Goal: Task Accomplishment & Management: Manage account settings

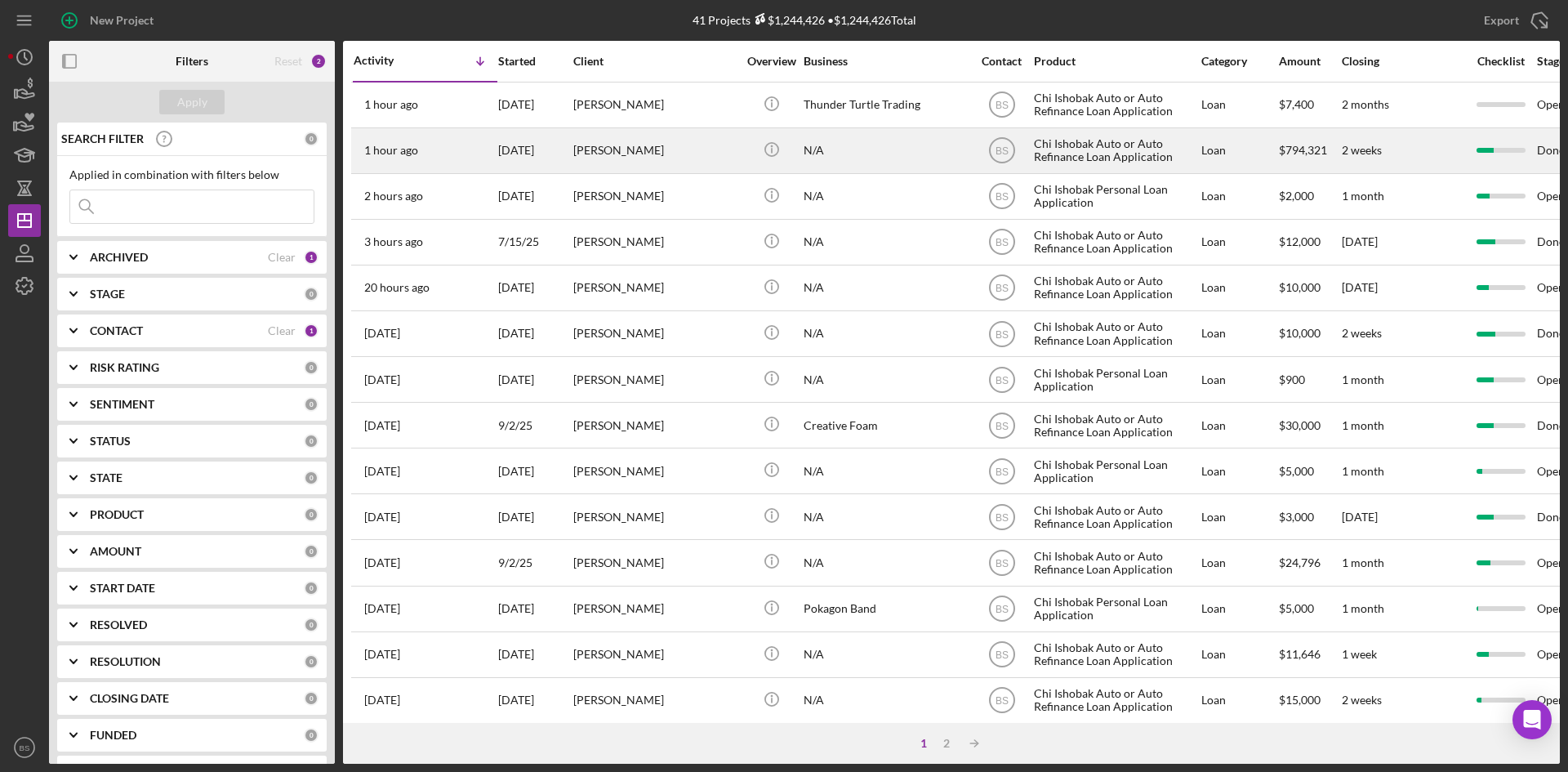
click at [482, 135] on div "1 hour ago [PERSON_NAME]" at bounding box center [426, 151] width 143 height 43
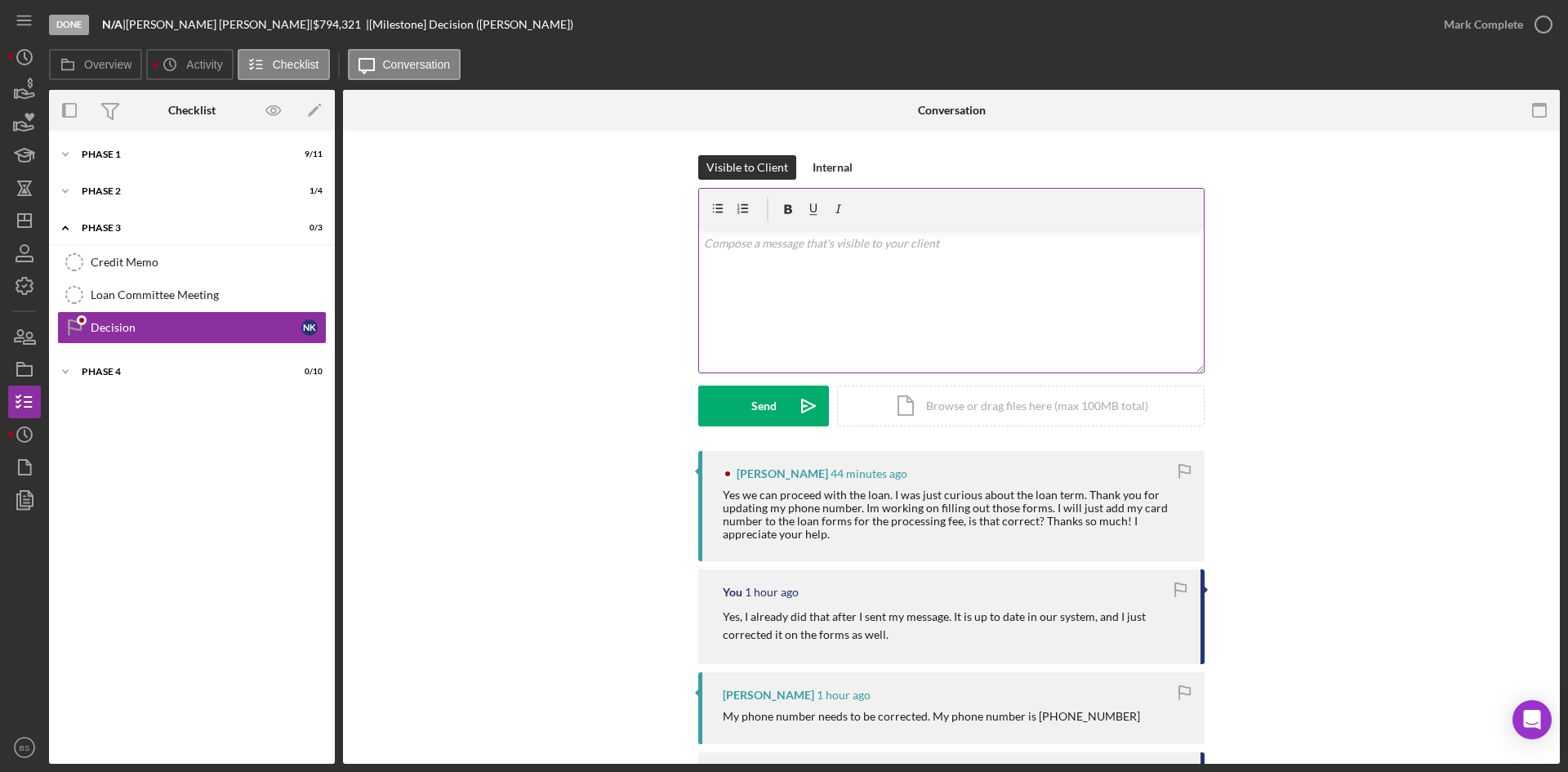
click at [744, 305] on div "v Color teal Color pink Remove color Add row above Add row below Add column bef…" at bounding box center [951, 301] width 505 height 143
click at [720, 245] on p "Sounhds good, and my pleasure!" at bounding box center [951, 243] width 495 height 18
click at [874, 237] on p "Sounds good, and my pleasure!" at bounding box center [951, 243] width 495 height 18
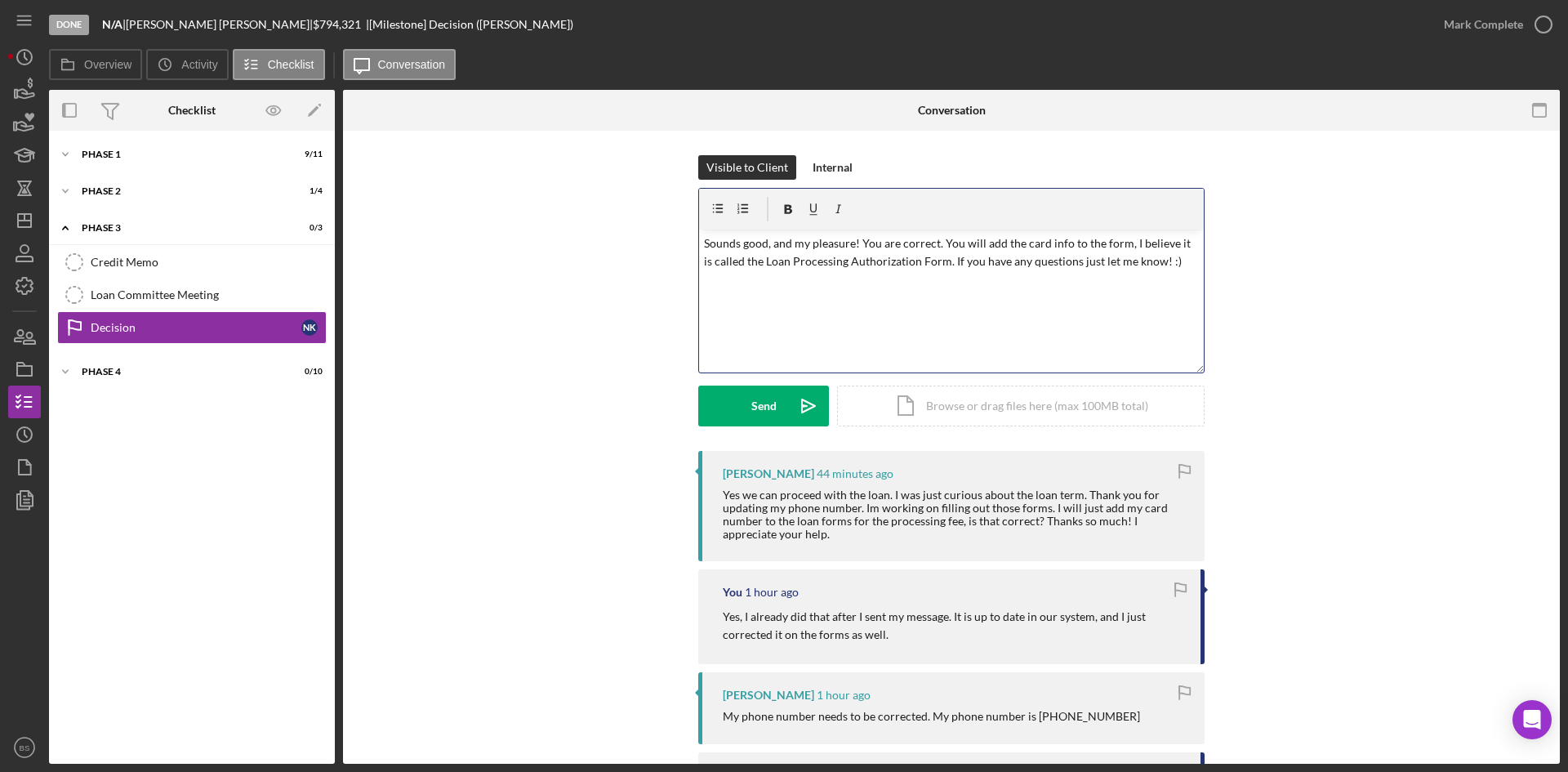
click at [1030, 266] on p "Sounds good, and my pleasure! You are correct. You will add the card info to th…" at bounding box center [951, 252] width 495 height 37
click at [788, 397] on icon "Icon/icon-invite-send" at bounding box center [808, 406] width 41 height 41
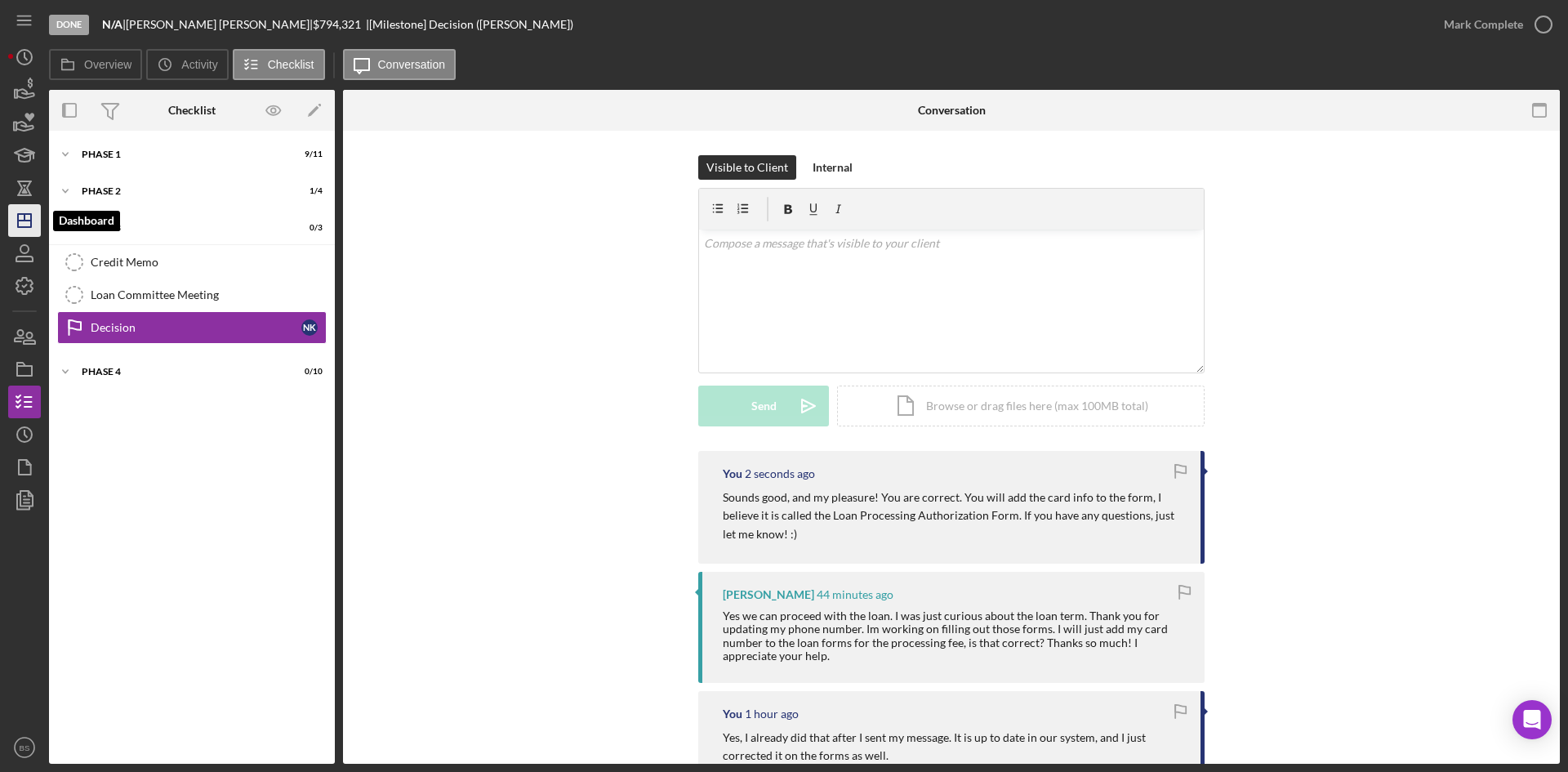
click at [21, 224] on icon "Icon/Dashboard" at bounding box center [24, 220] width 41 height 41
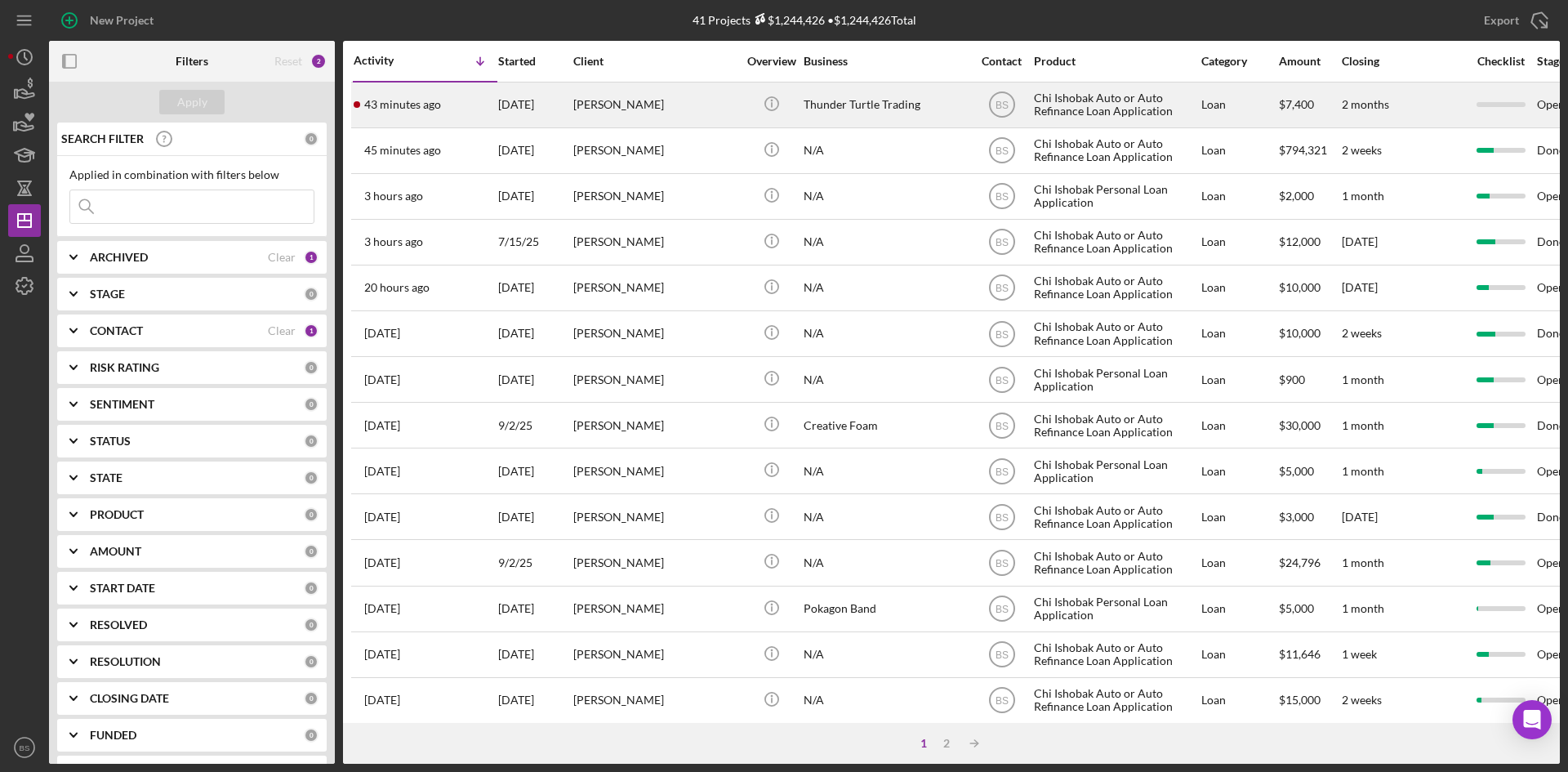
click at [565, 123] on div "[DATE]" at bounding box center [535, 105] width 73 height 43
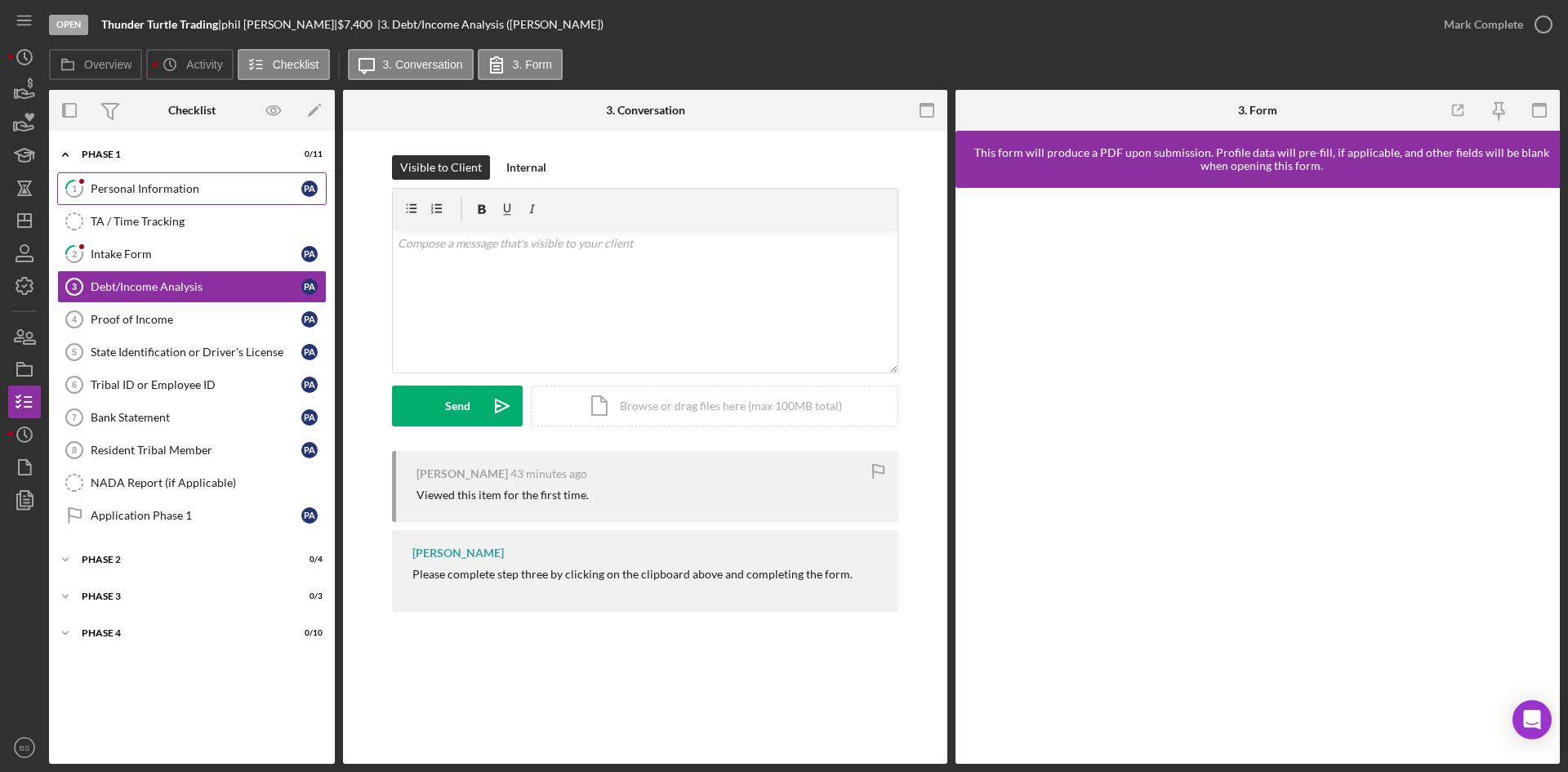
click at [149, 191] on div "Personal Information" at bounding box center [196, 189] width 211 height 13
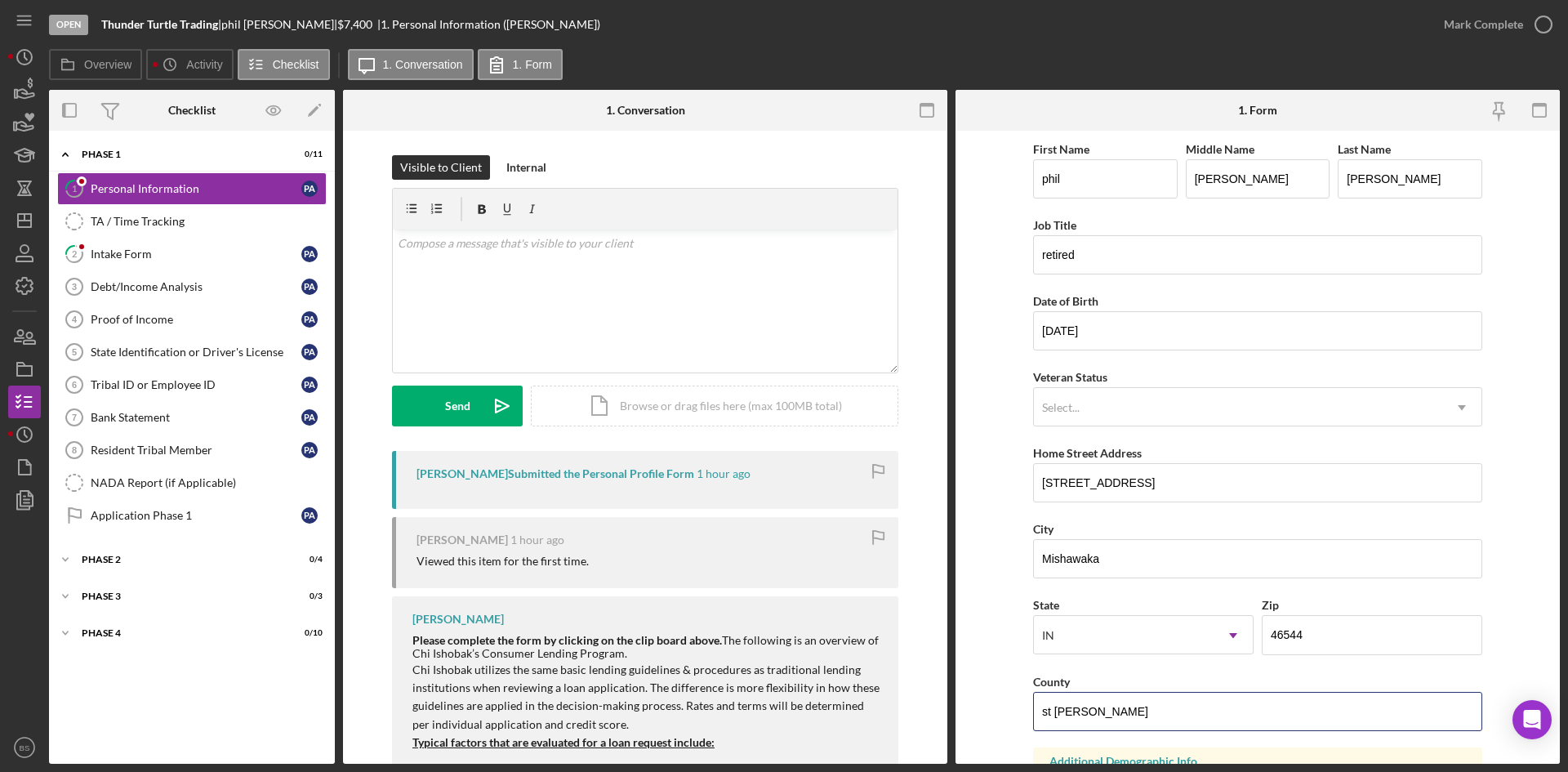
drag, startPoint x: 1076, startPoint y: 711, endPoint x: 1024, endPoint y: 717, distance: 52.3
click at [1024, 717] on form "First Name [PERSON_NAME] Middle Name [PERSON_NAME] Last Name [PERSON_NAME] Titl…" at bounding box center [1257, 447] width 605 height 633
type input "St [PERSON_NAME]"
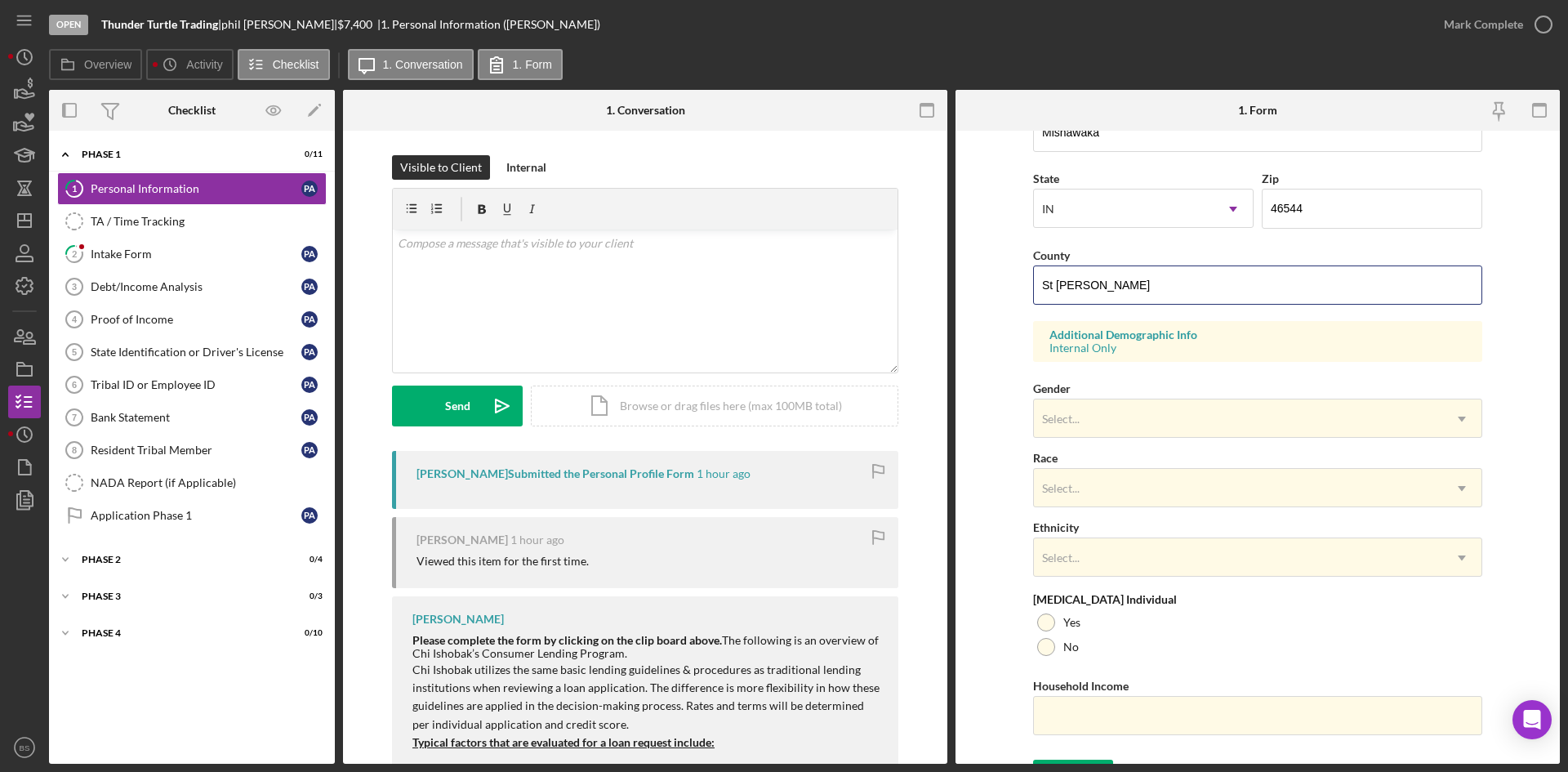
scroll to position [457, 0]
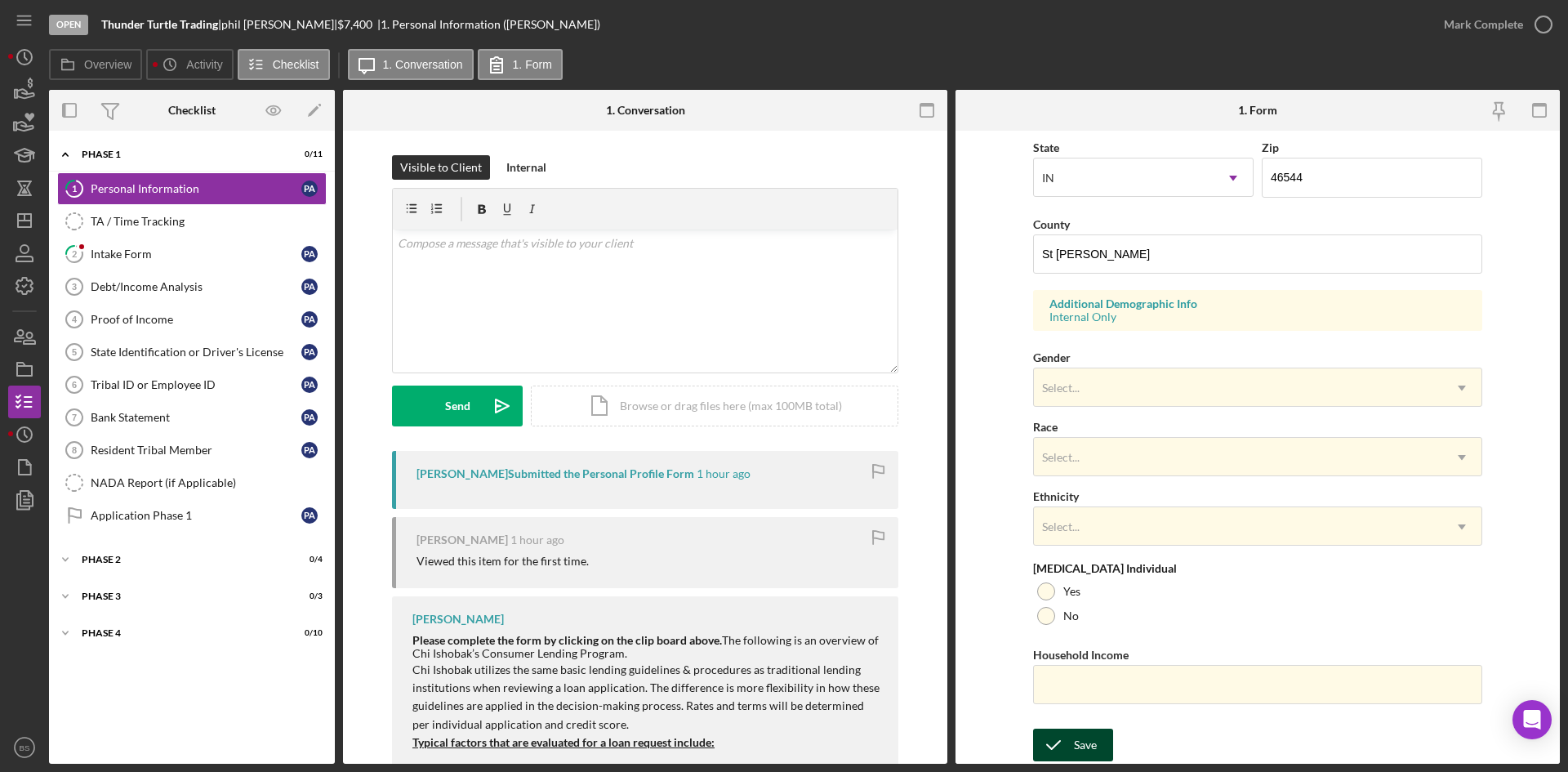
click at [1095, 744] on button "Save" at bounding box center [1073, 745] width 80 height 32
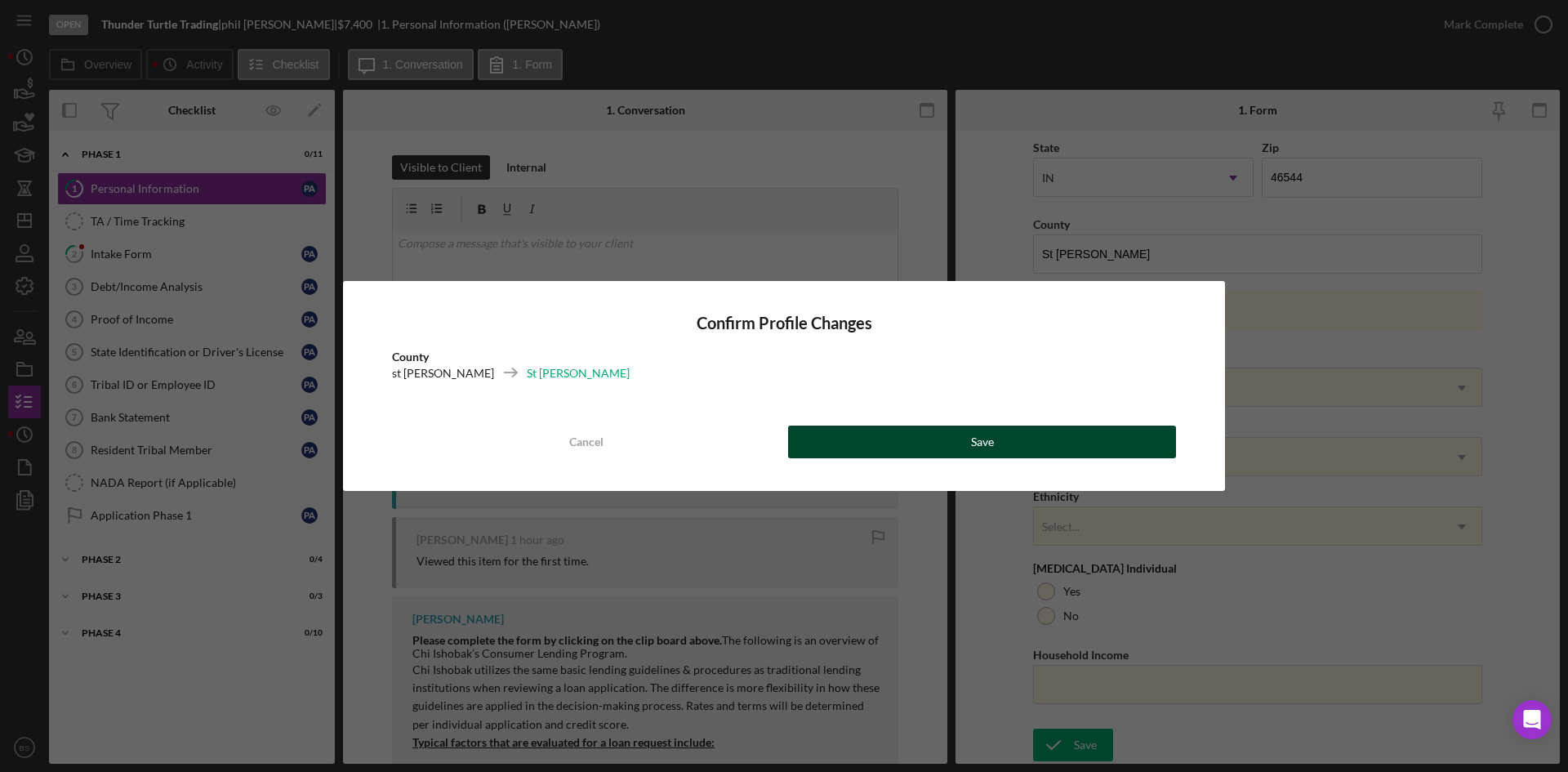
click at [1077, 447] on button "Save" at bounding box center [982, 441] width 388 height 32
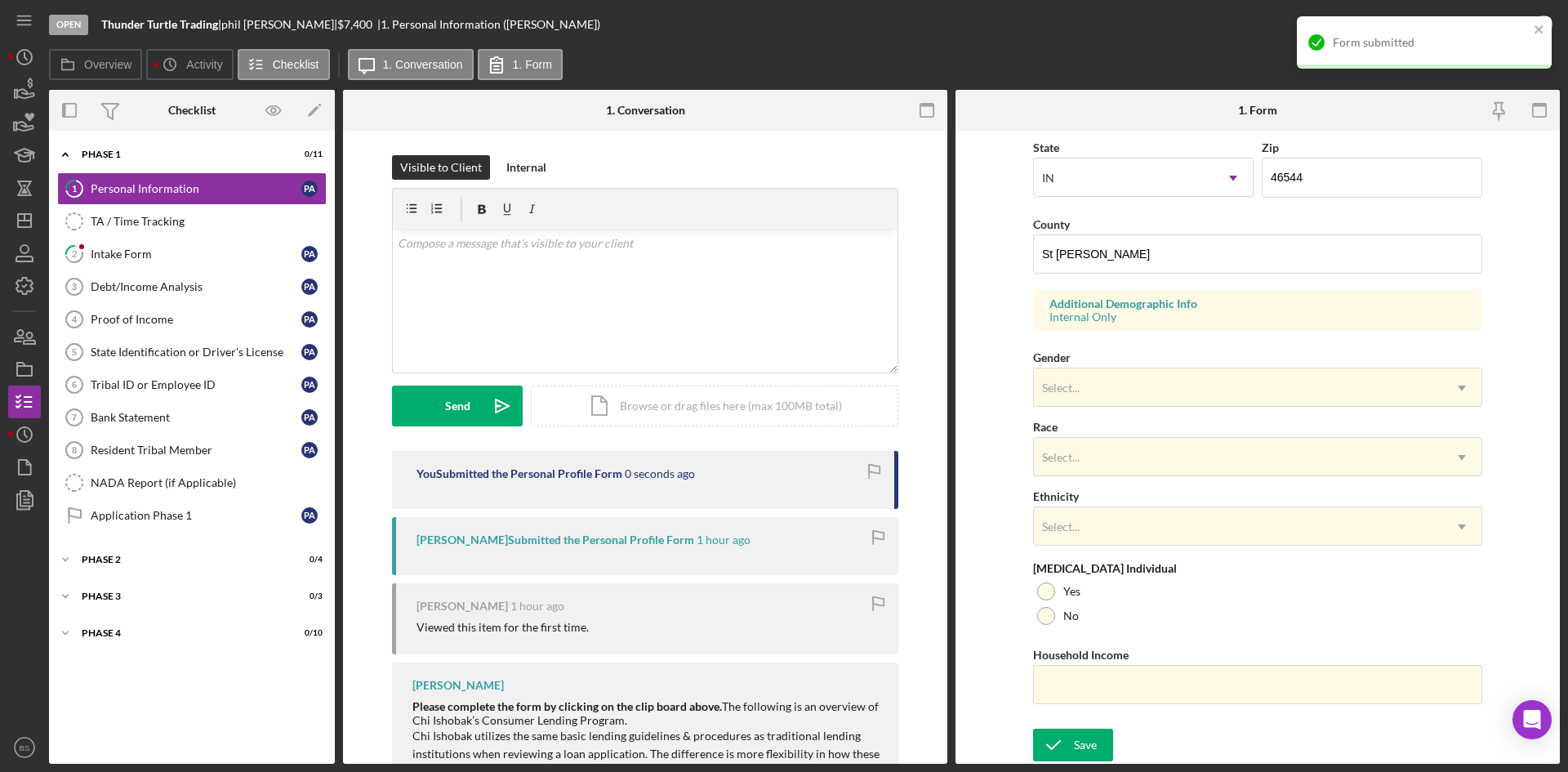
click at [1464, 36] on div "Form submitted" at bounding box center [1430, 42] width 196 height 13
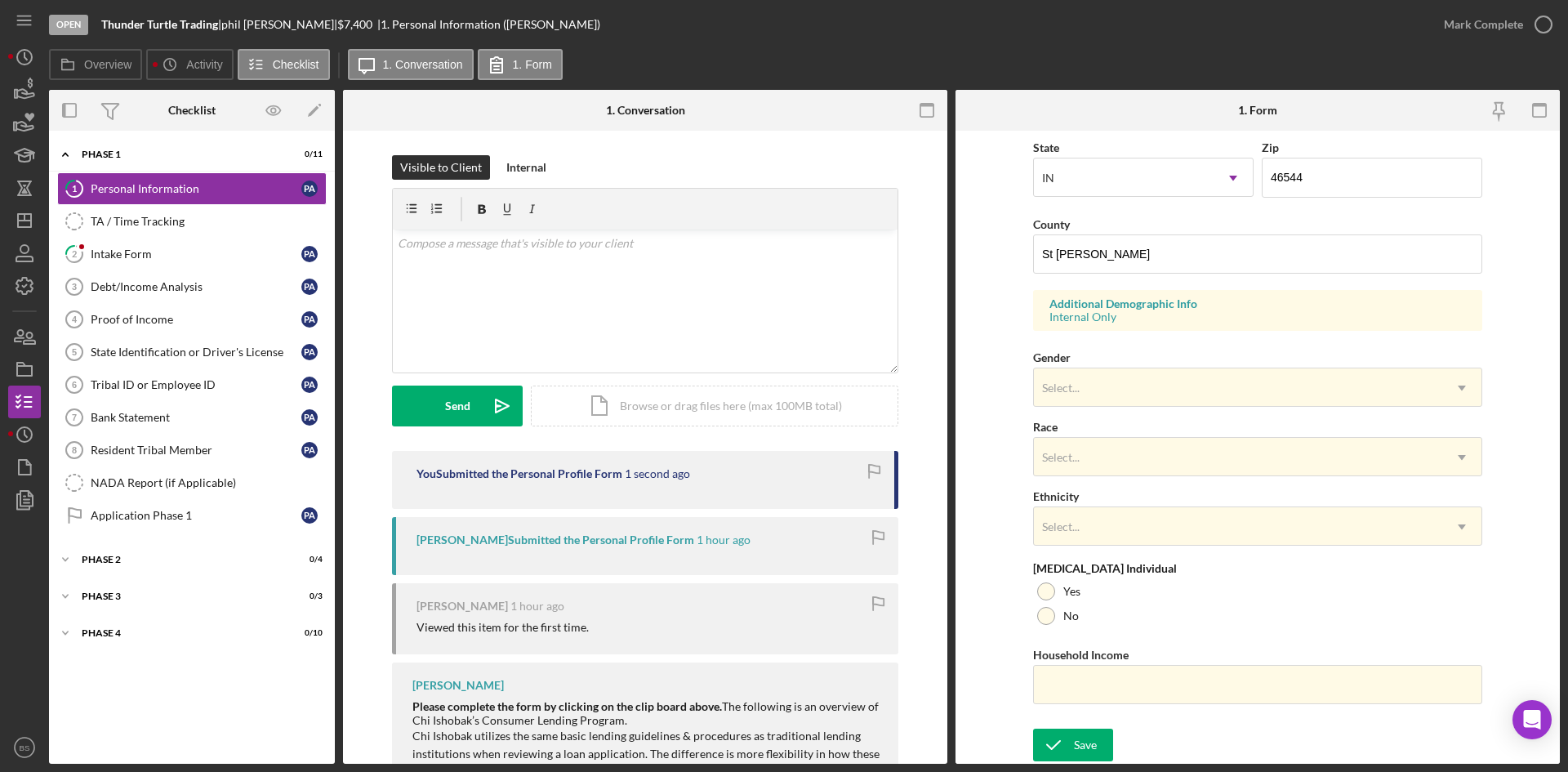
click at [1455, 32] on div "Form submitted" at bounding box center [1424, 49] width 261 height 72
click at [1462, 27] on div "Mark Complete" at bounding box center [1483, 24] width 79 height 32
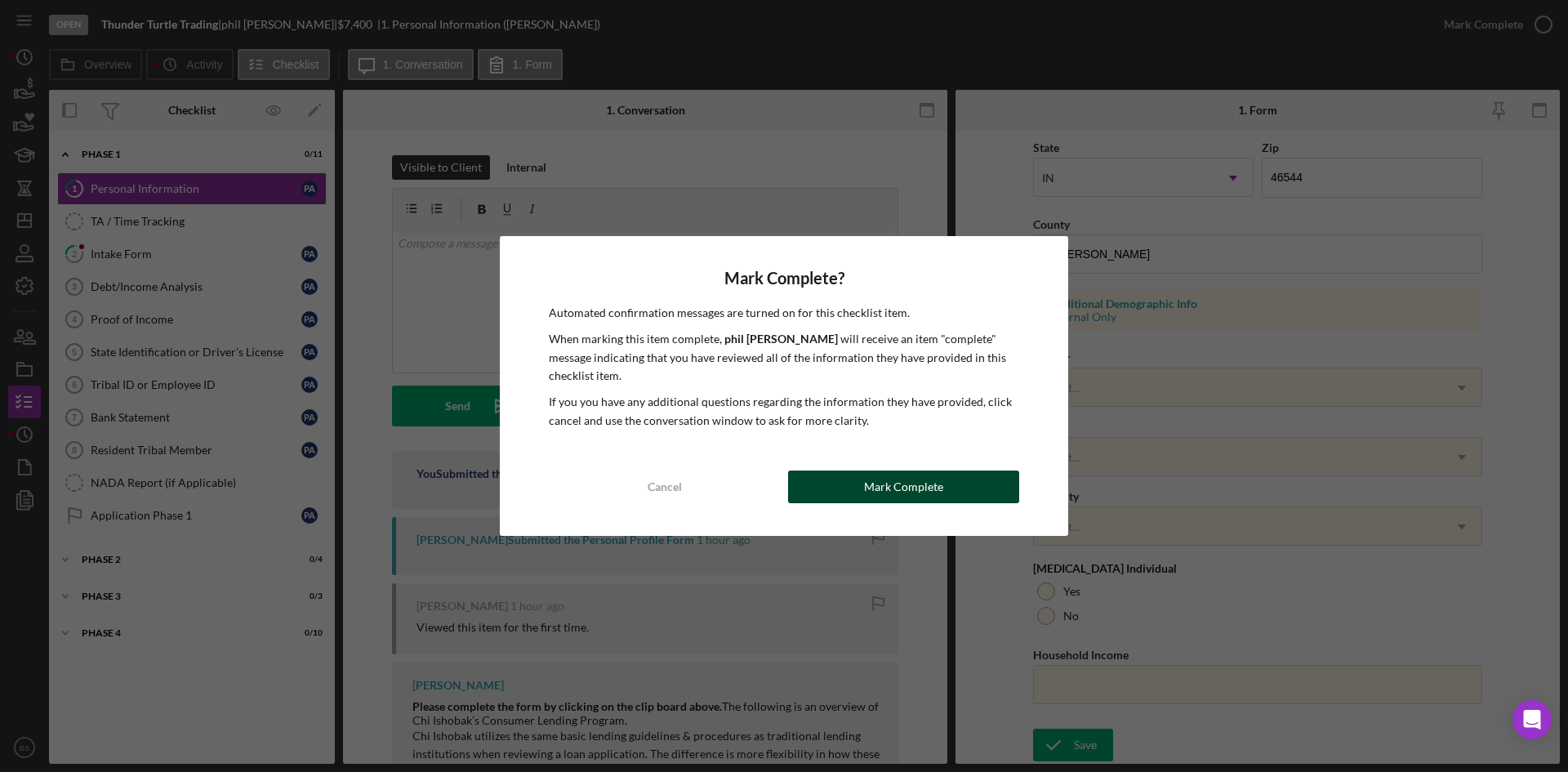
click at [1002, 490] on button "Mark Complete" at bounding box center [903, 486] width 231 height 32
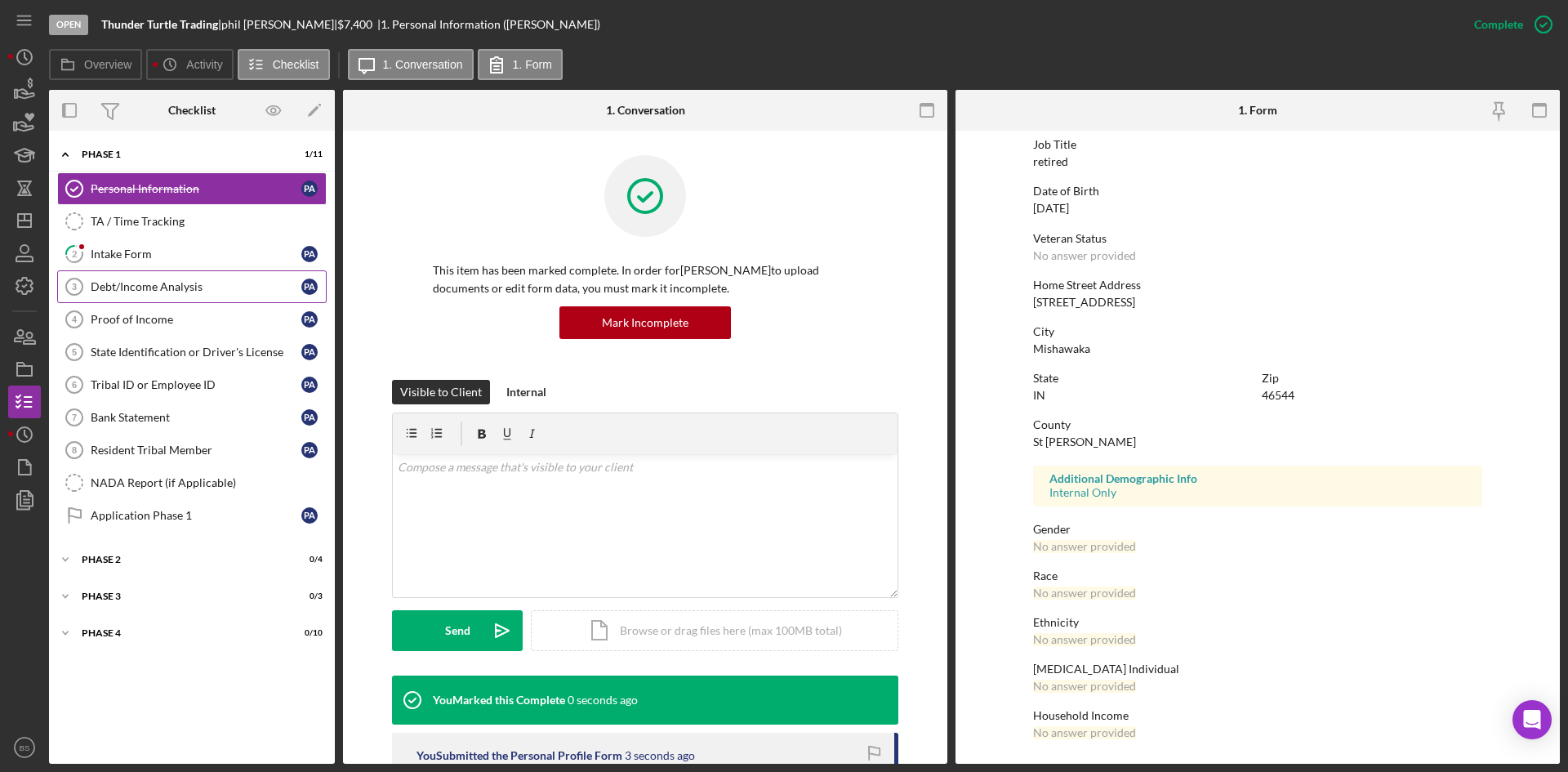
scroll to position [129, 0]
click at [100, 249] on div "Intake Form" at bounding box center [196, 254] width 211 height 13
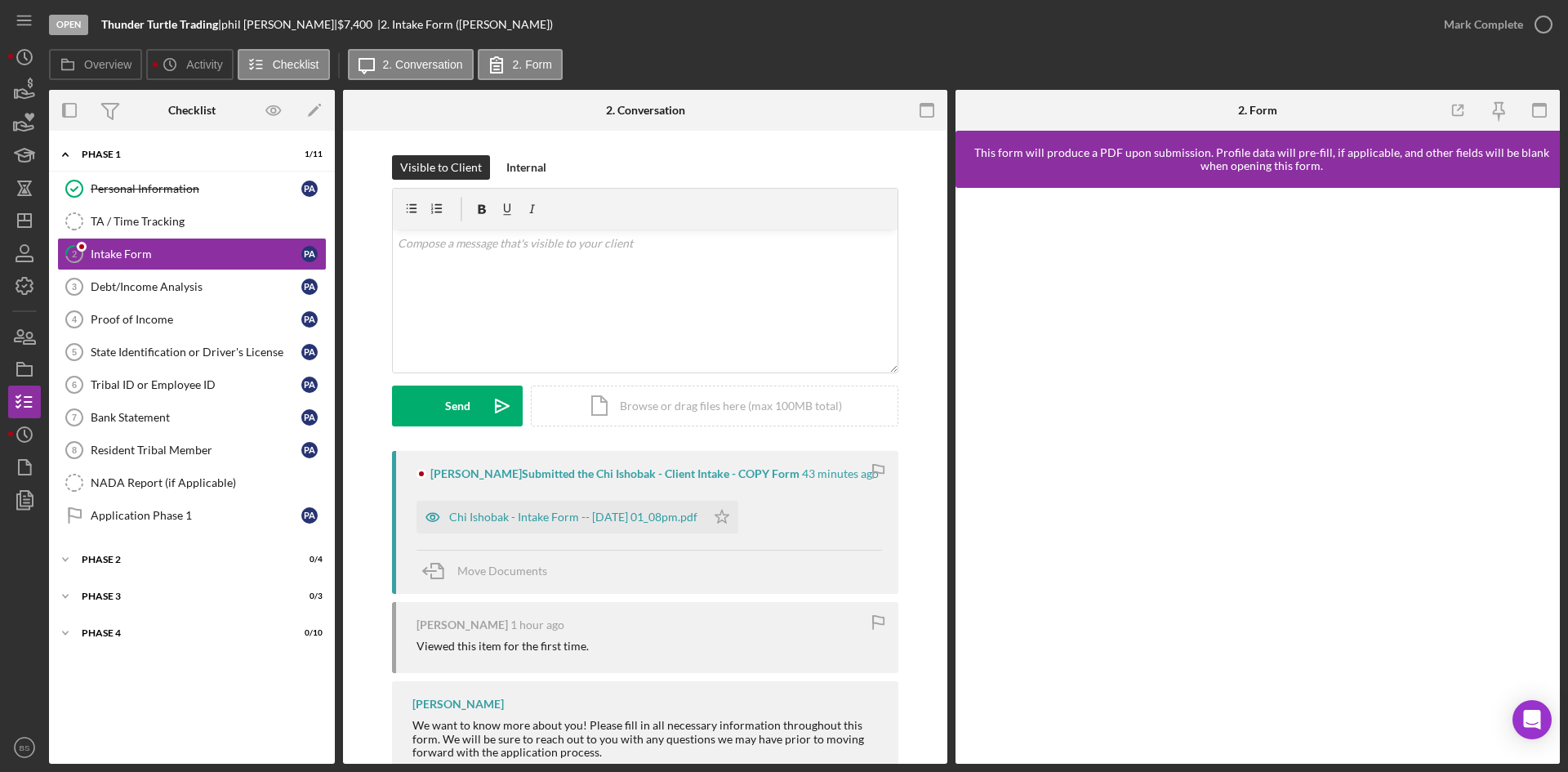
click at [535, 506] on div "Chi Ishobak - Intake Form -- [DATE] 01_08pm.pdf" at bounding box center [560, 516] width 289 height 32
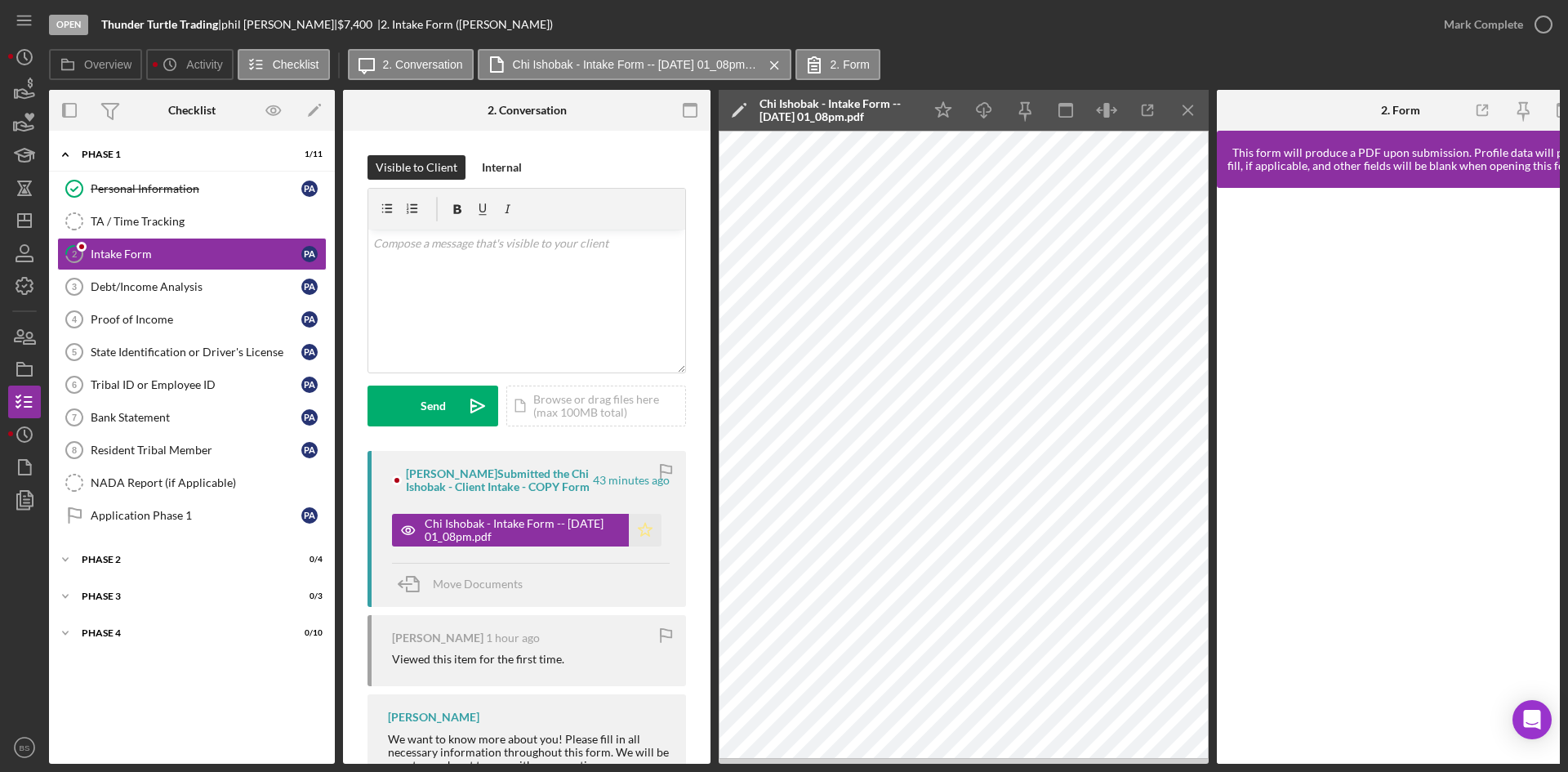
click at [647, 533] on icon "Icon/Star" at bounding box center [645, 530] width 32 height 32
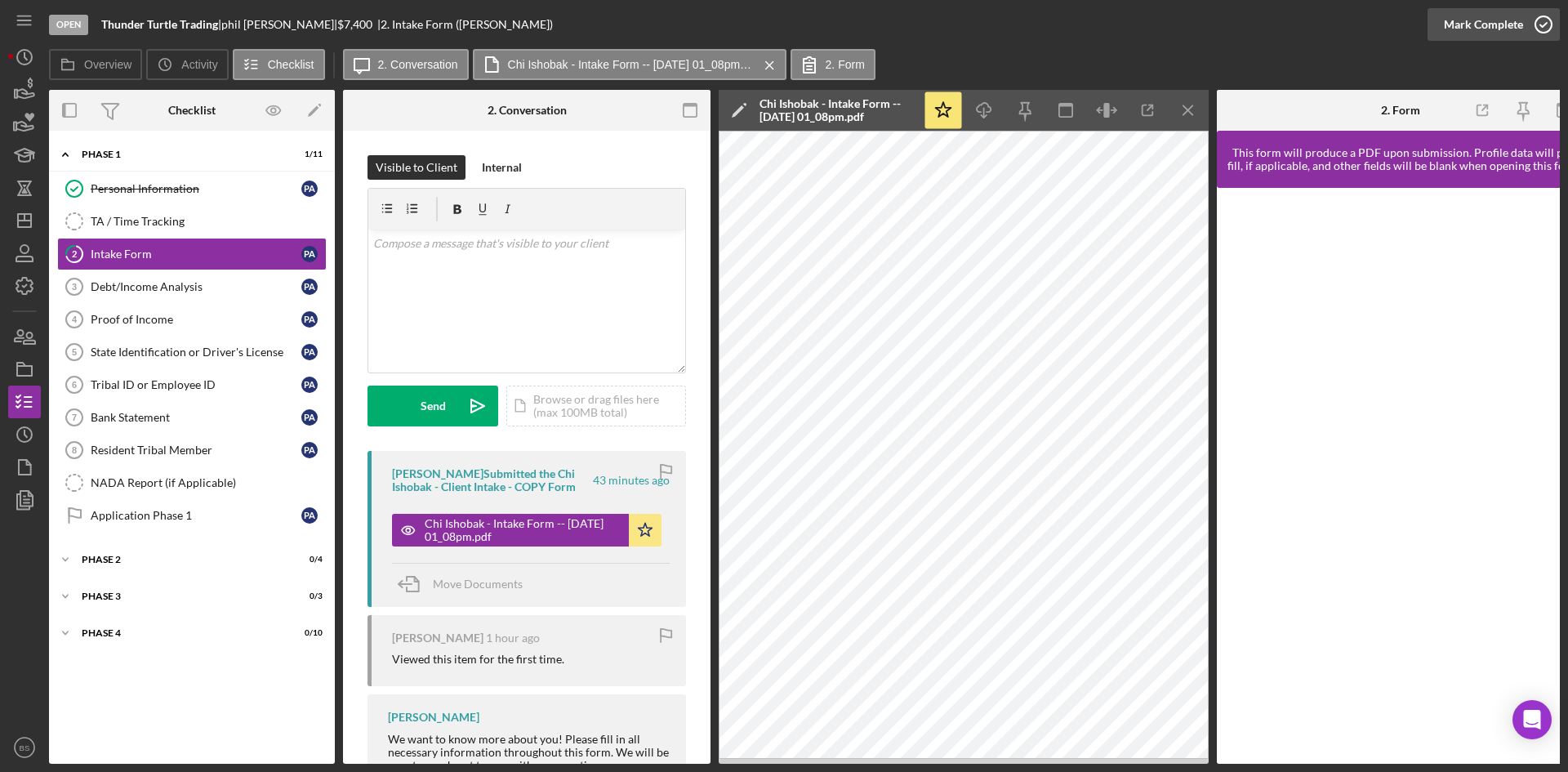
click at [1464, 11] on div "Mark Complete" at bounding box center [1483, 24] width 79 height 32
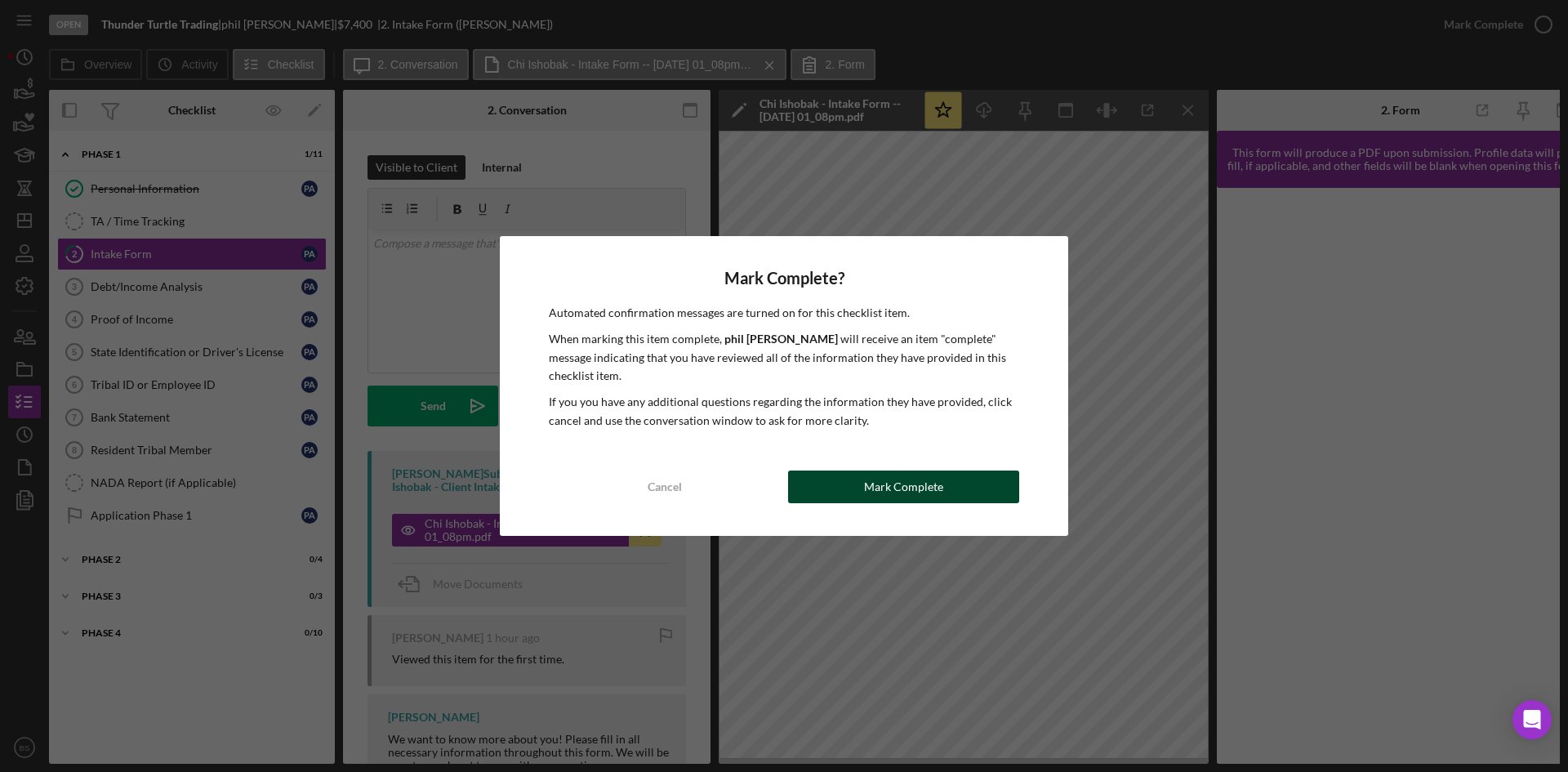
click at [963, 479] on button "Mark Complete" at bounding box center [903, 486] width 231 height 32
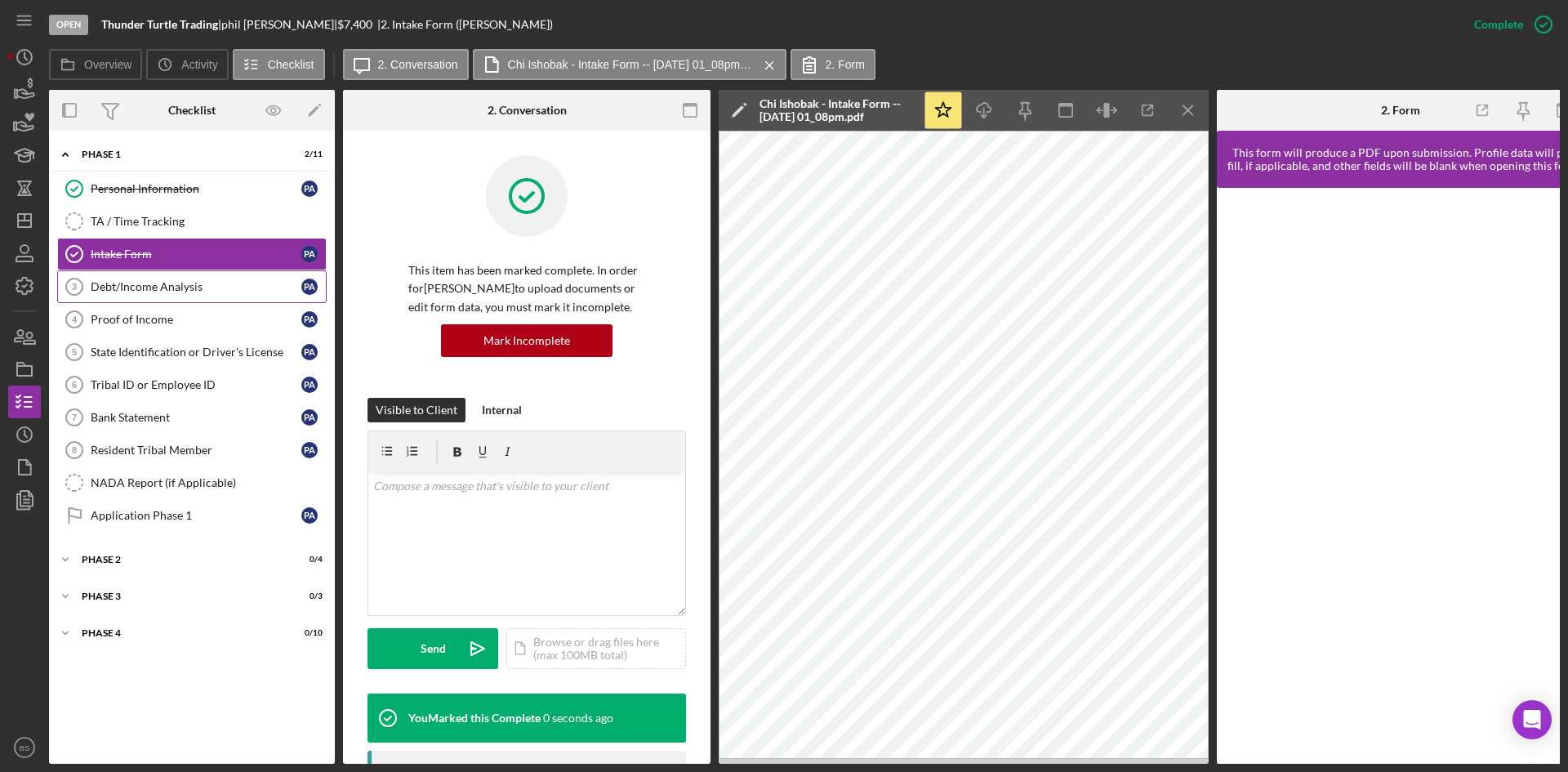
click at [204, 276] on link "Debt/Income Analysis 3 Debt/Income Analysis p a" at bounding box center [192, 286] width 270 height 32
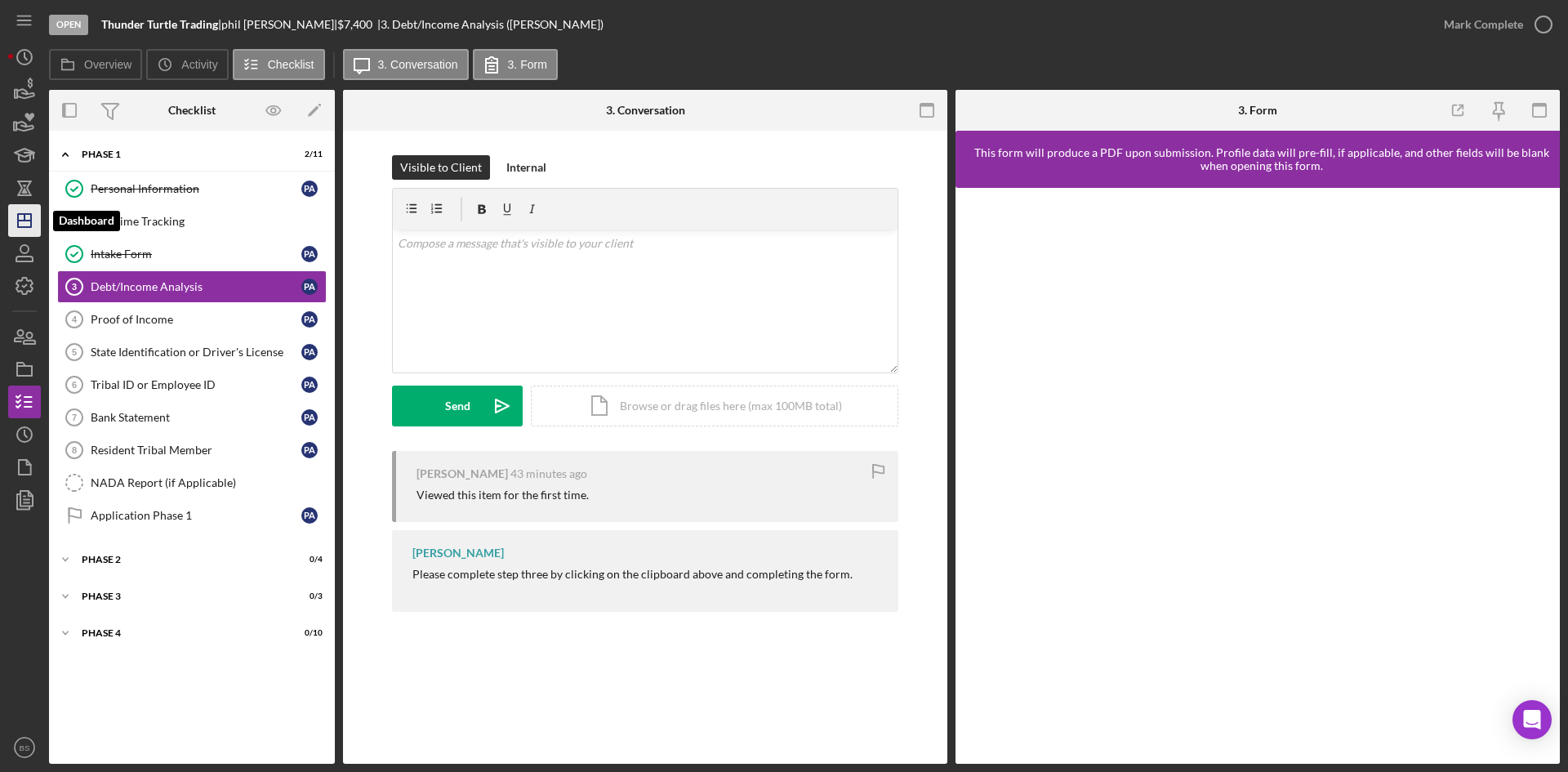
click at [24, 225] on icon "Icon/Dashboard" at bounding box center [24, 220] width 41 height 41
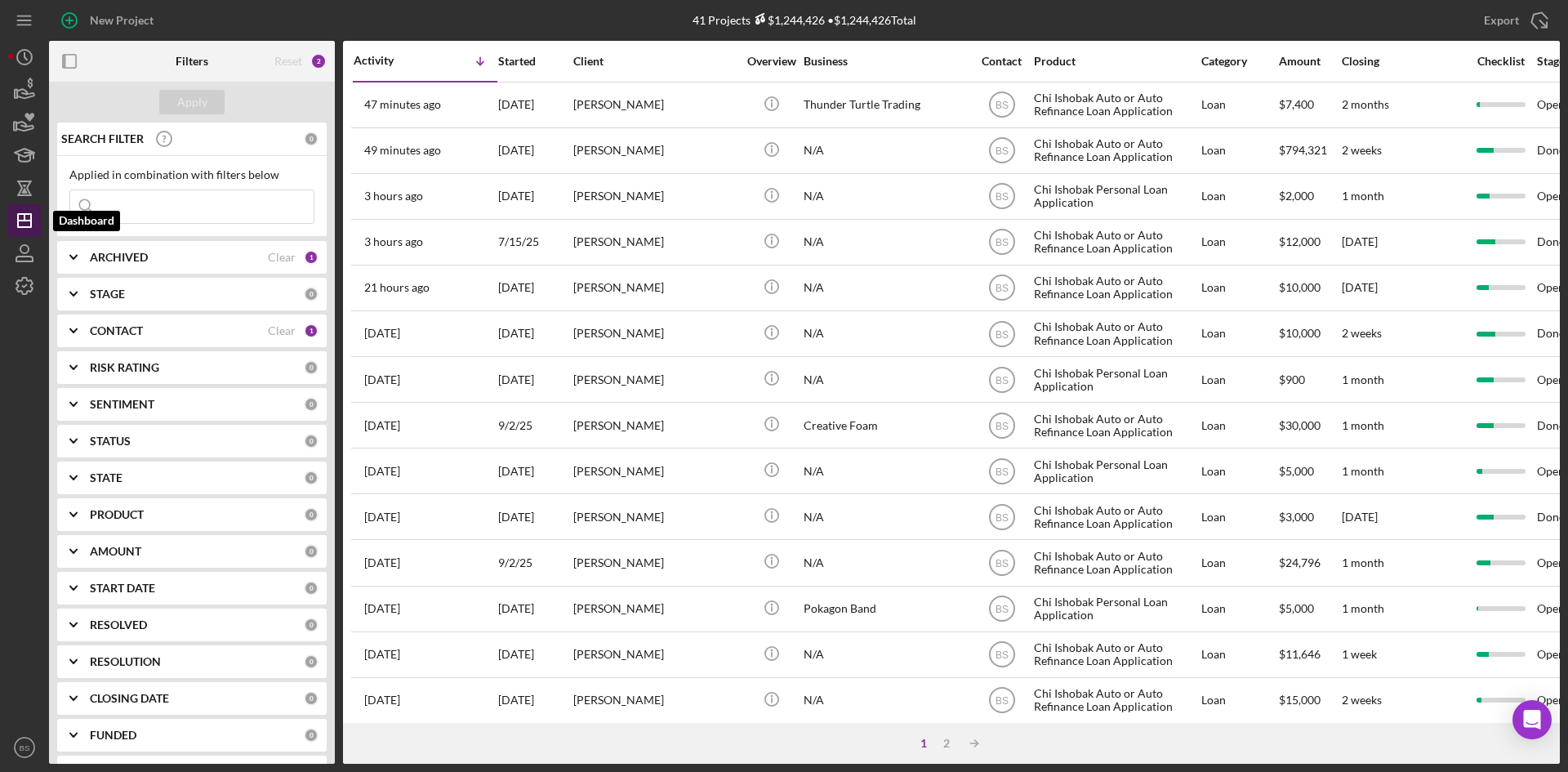
click at [37, 214] on icon "Icon/Dashboard" at bounding box center [24, 220] width 41 height 41
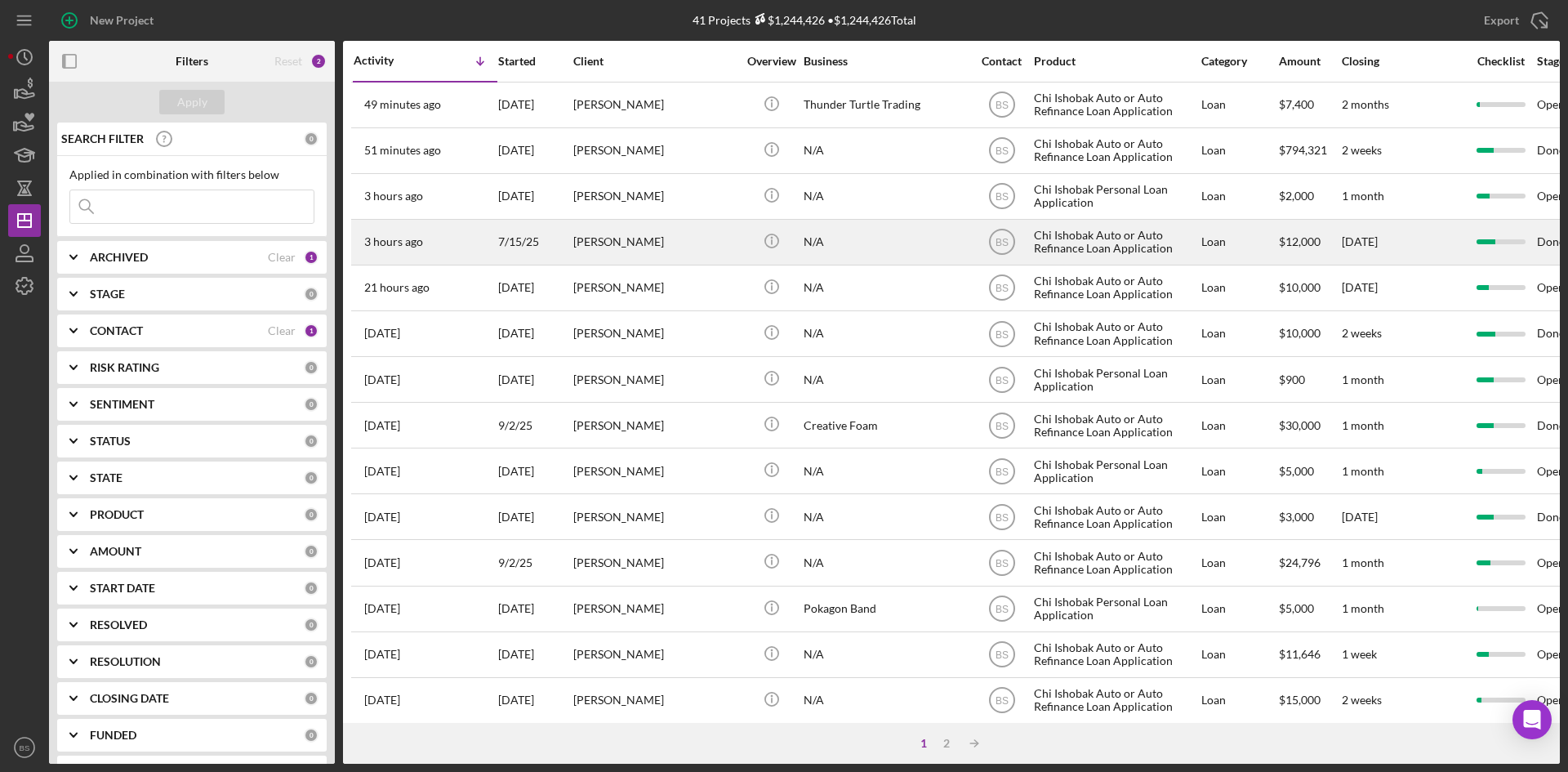
click at [434, 256] on div "3 hours ago [PERSON_NAME]" at bounding box center [426, 242] width 143 height 43
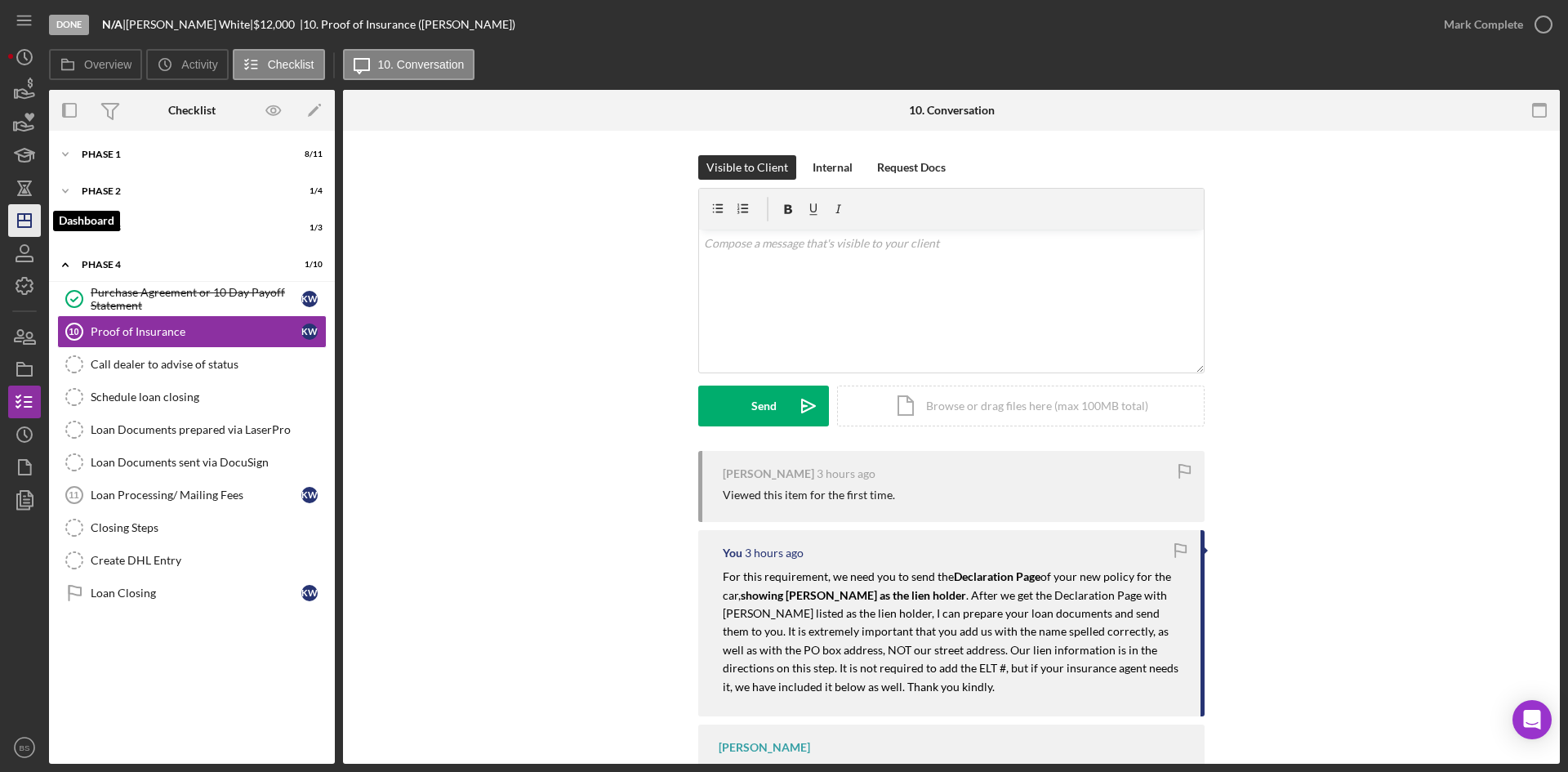
click at [17, 212] on icon "Icon/Dashboard" at bounding box center [24, 220] width 41 height 41
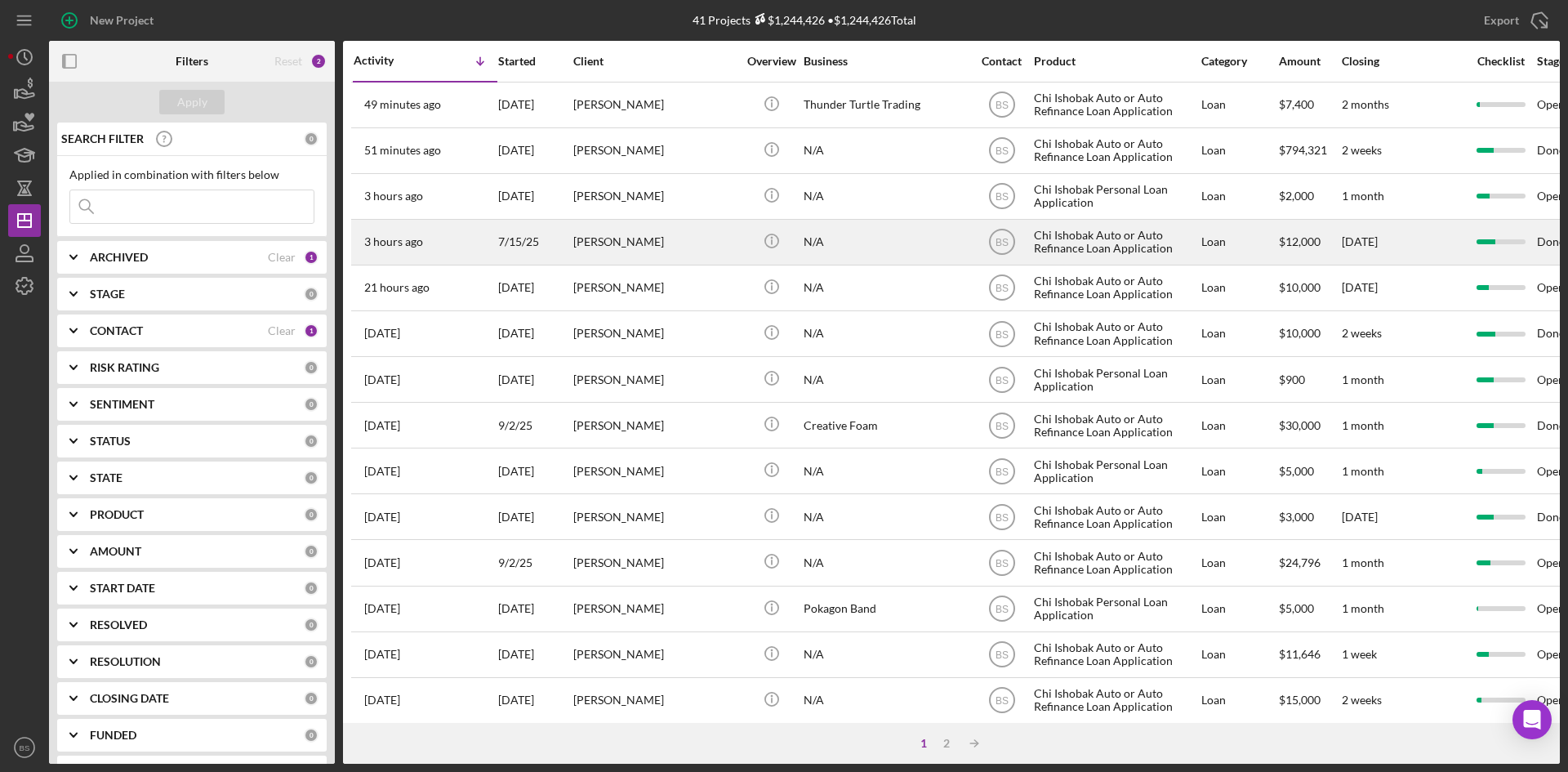
click at [619, 236] on div "[PERSON_NAME]" at bounding box center [655, 242] width 163 height 43
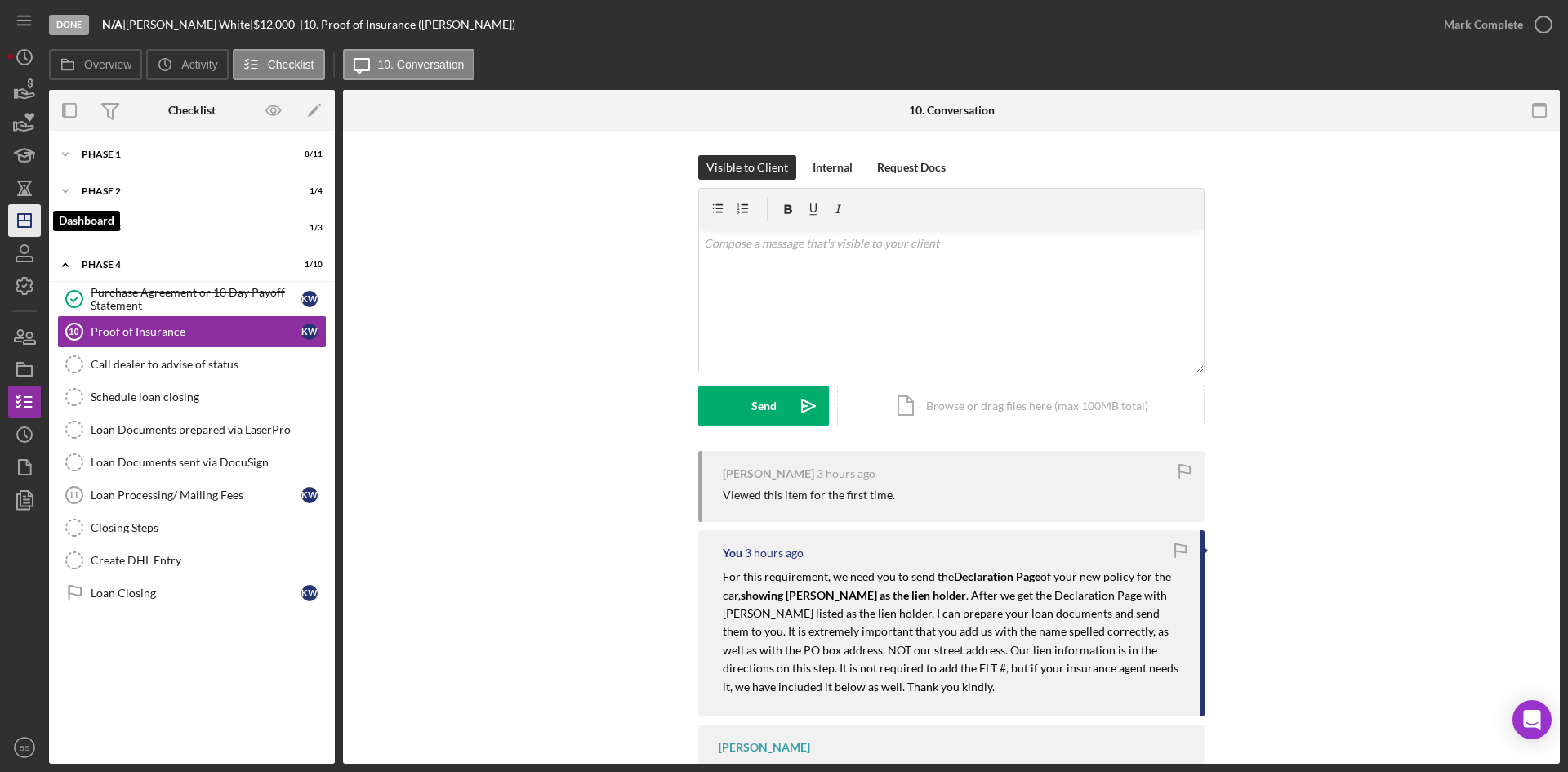
click at [26, 216] on icon "Icon/Dashboard" at bounding box center [24, 220] width 41 height 41
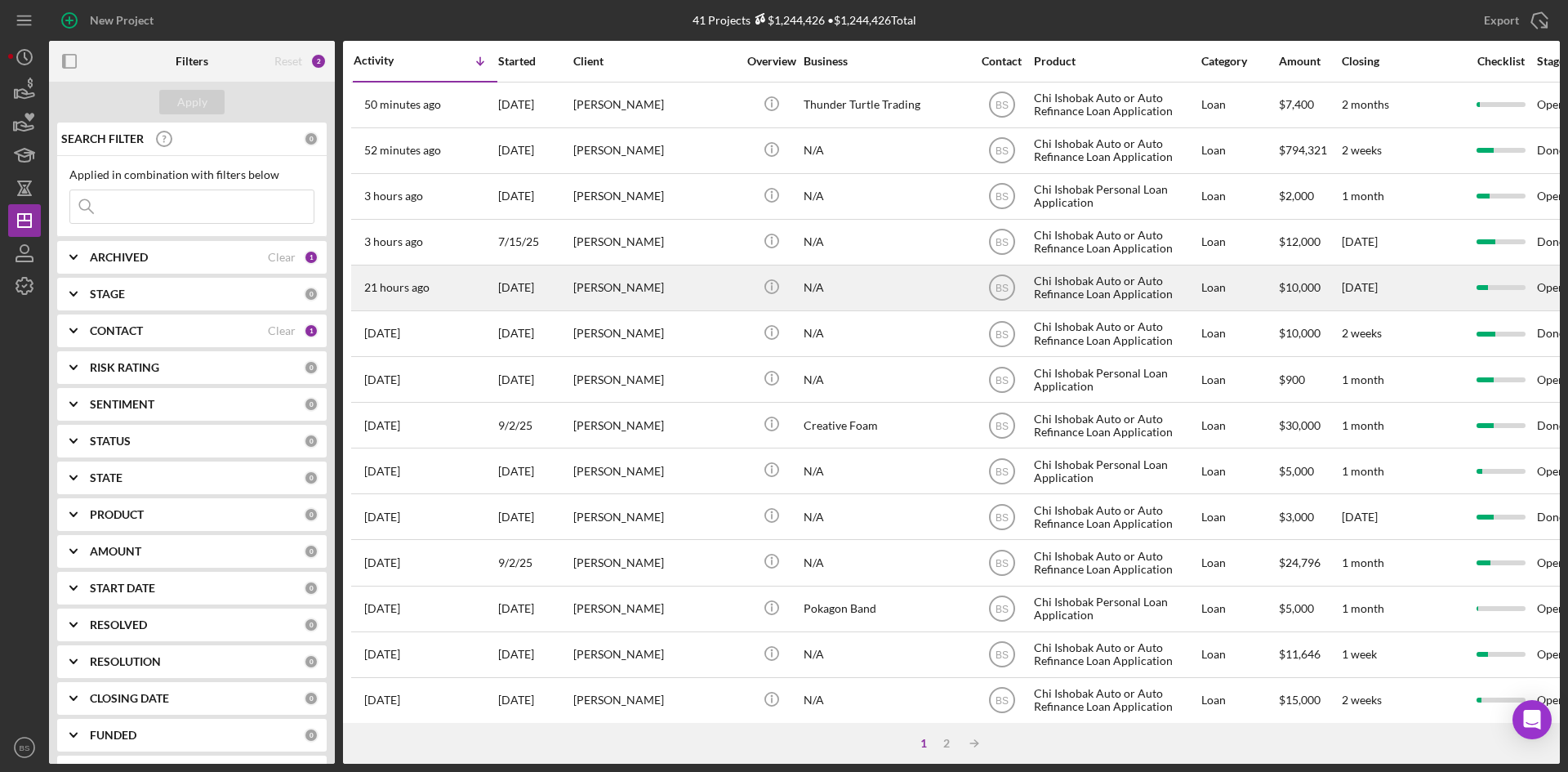
click at [627, 301] on div "[PERSON_NAME]" at bounding box center [655, 288] width 163 height 43
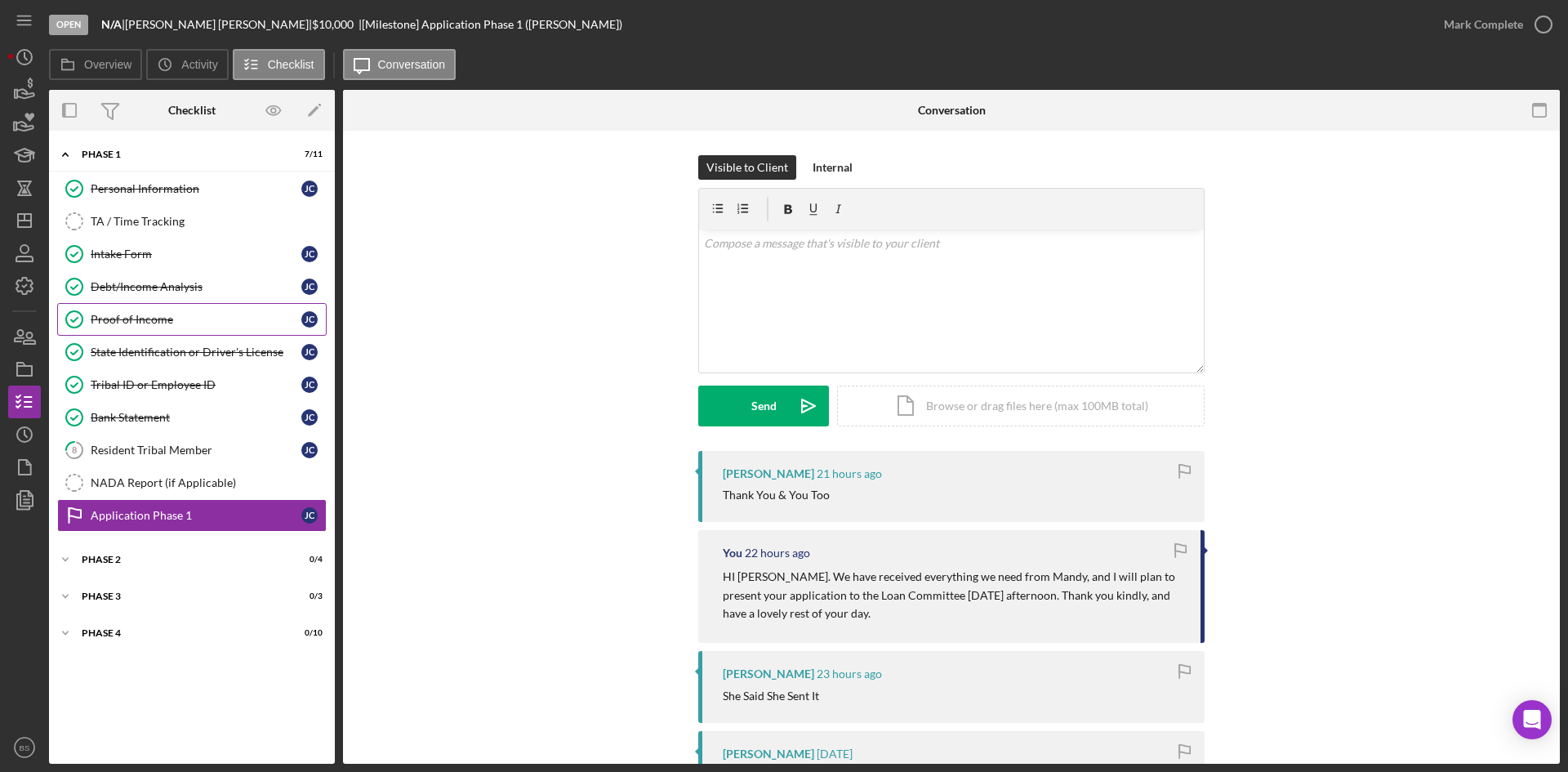
click at [132, 326] on div "Proof of Income" at bounding box center [196, 320] width 211 height 13
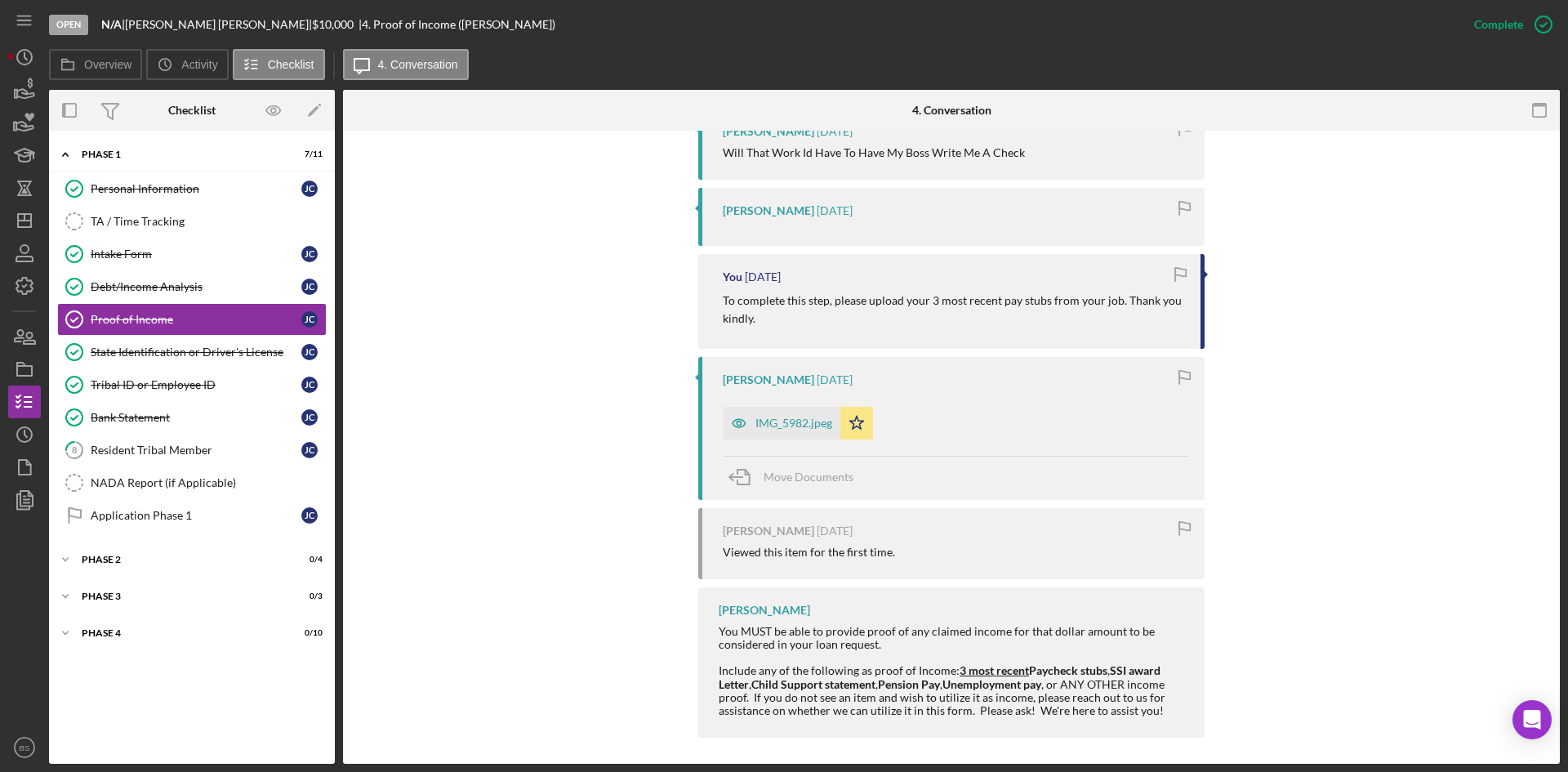
scroll to position [1834, 0]
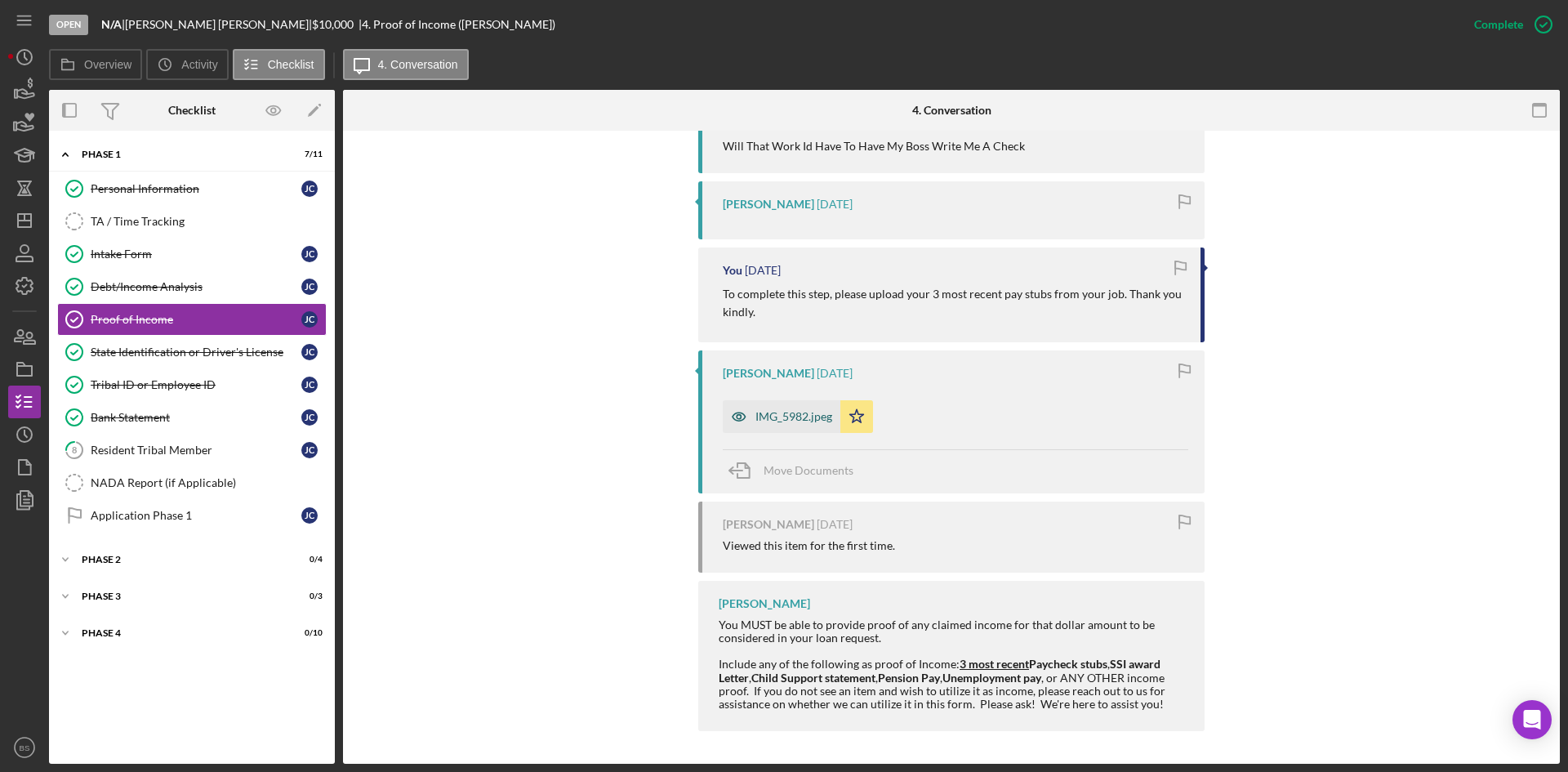
click at [775, 416] on div "IMG_5982.jpeg" at bounding box center [794, 416] width 77 height 13
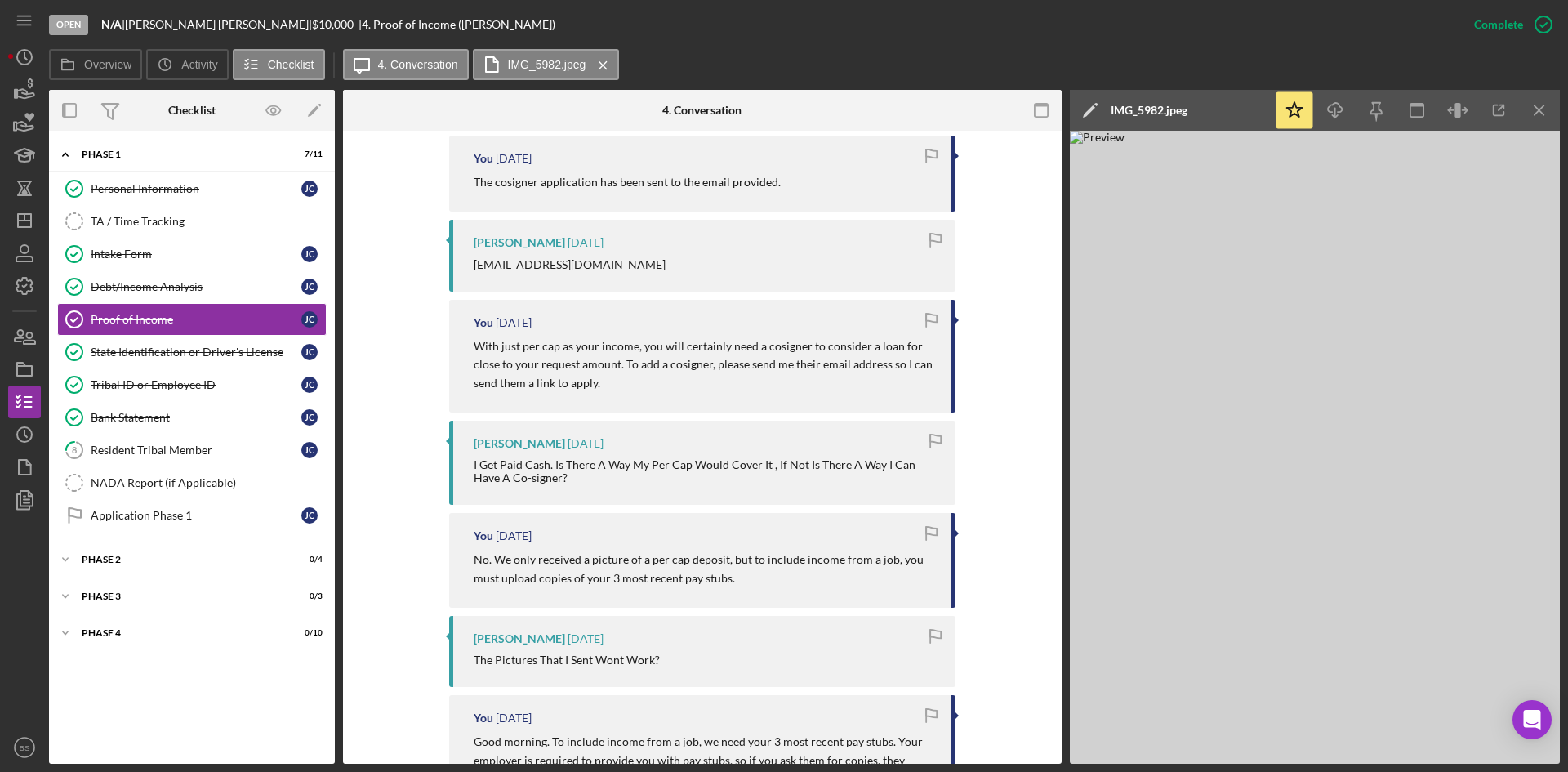
scroll to position [1098, 0]
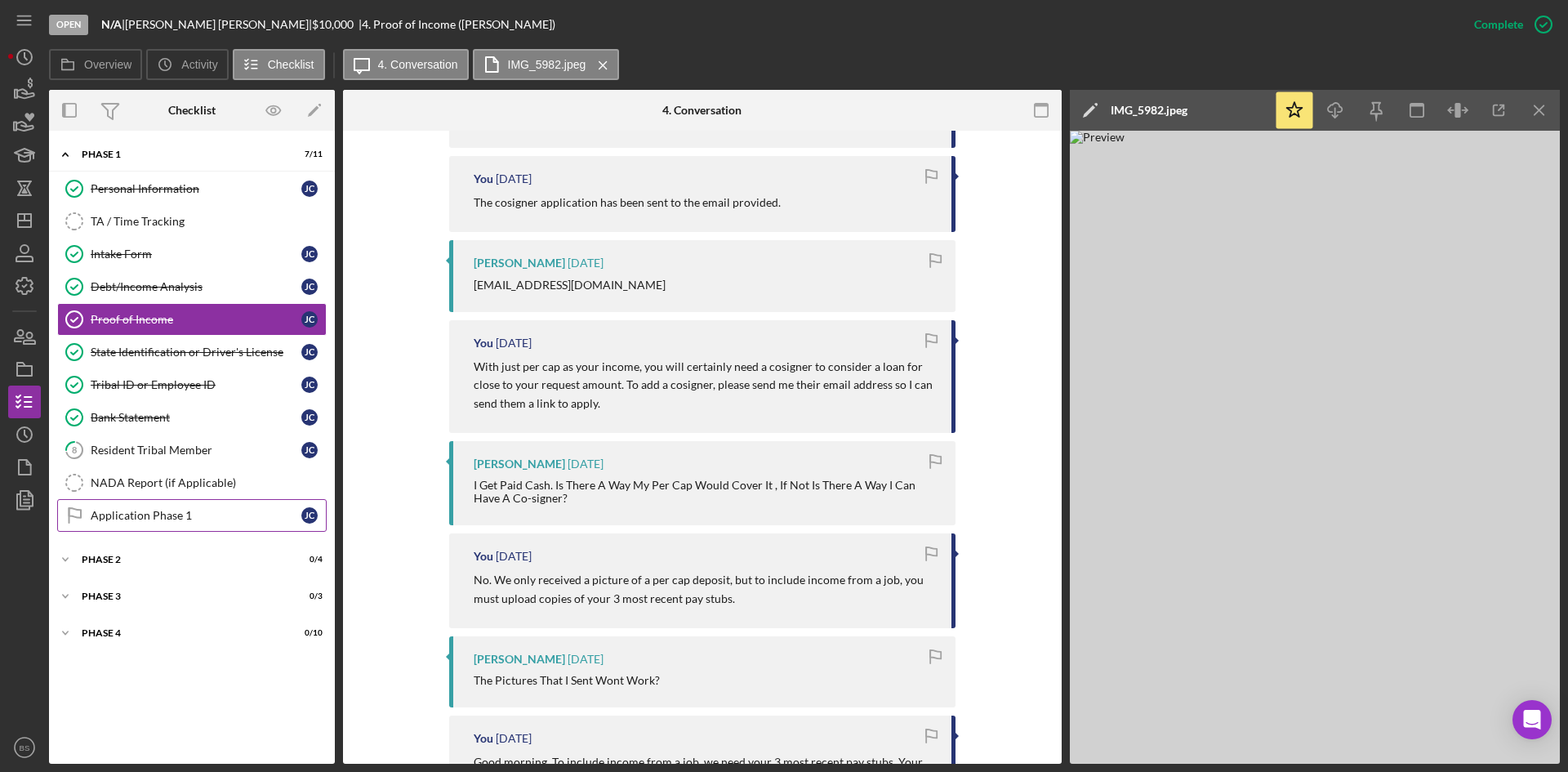
click at [123, 512] on div "Application Phase 1" at bounding box center [196, 515] width 211 height 13
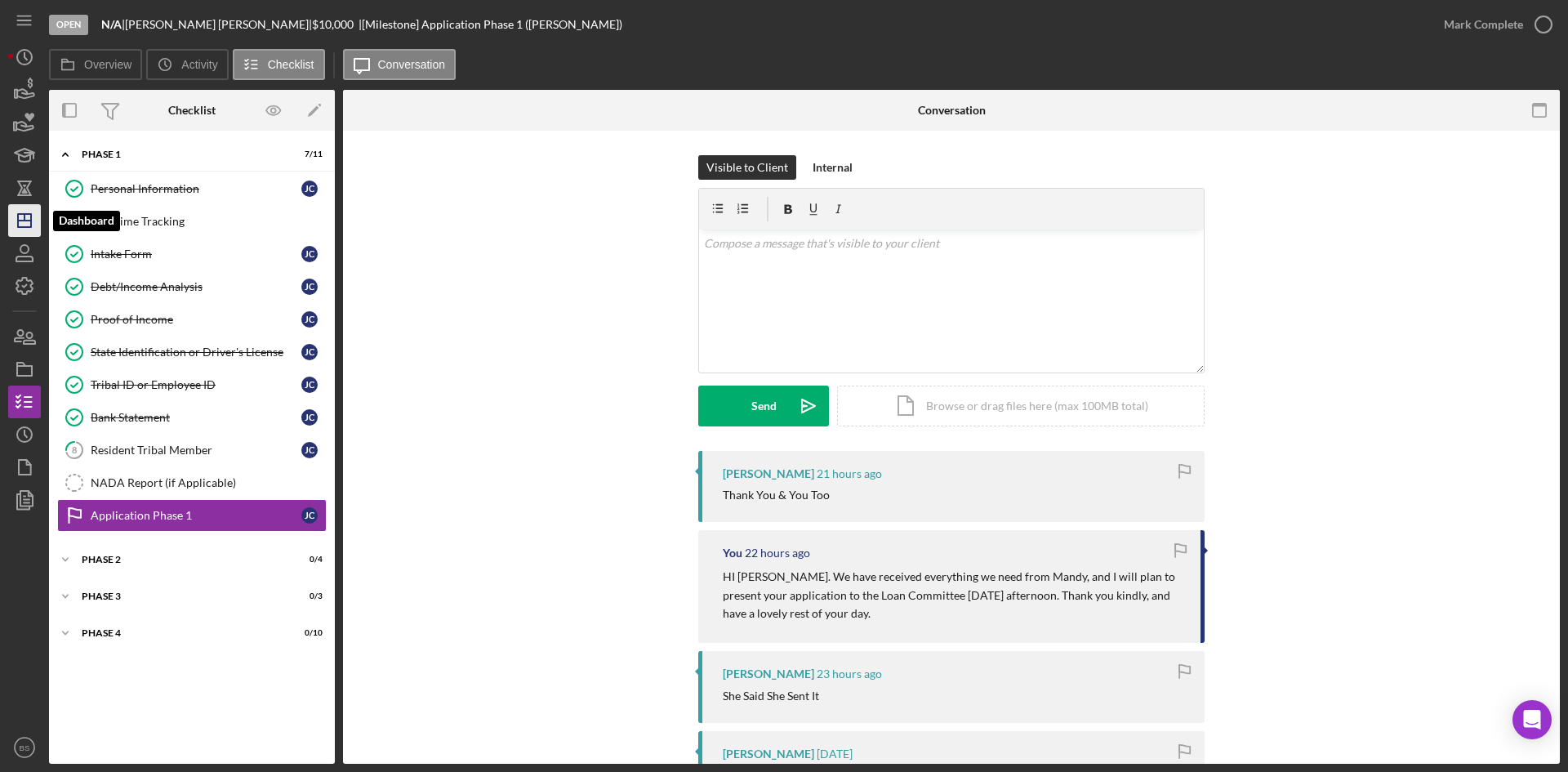
click at [32, 219] on icon "Icon/Dashboard" at bounding box center [24, 220] width 41 height 41
